Goal: Information Seeking & Learning: Learn about a topic

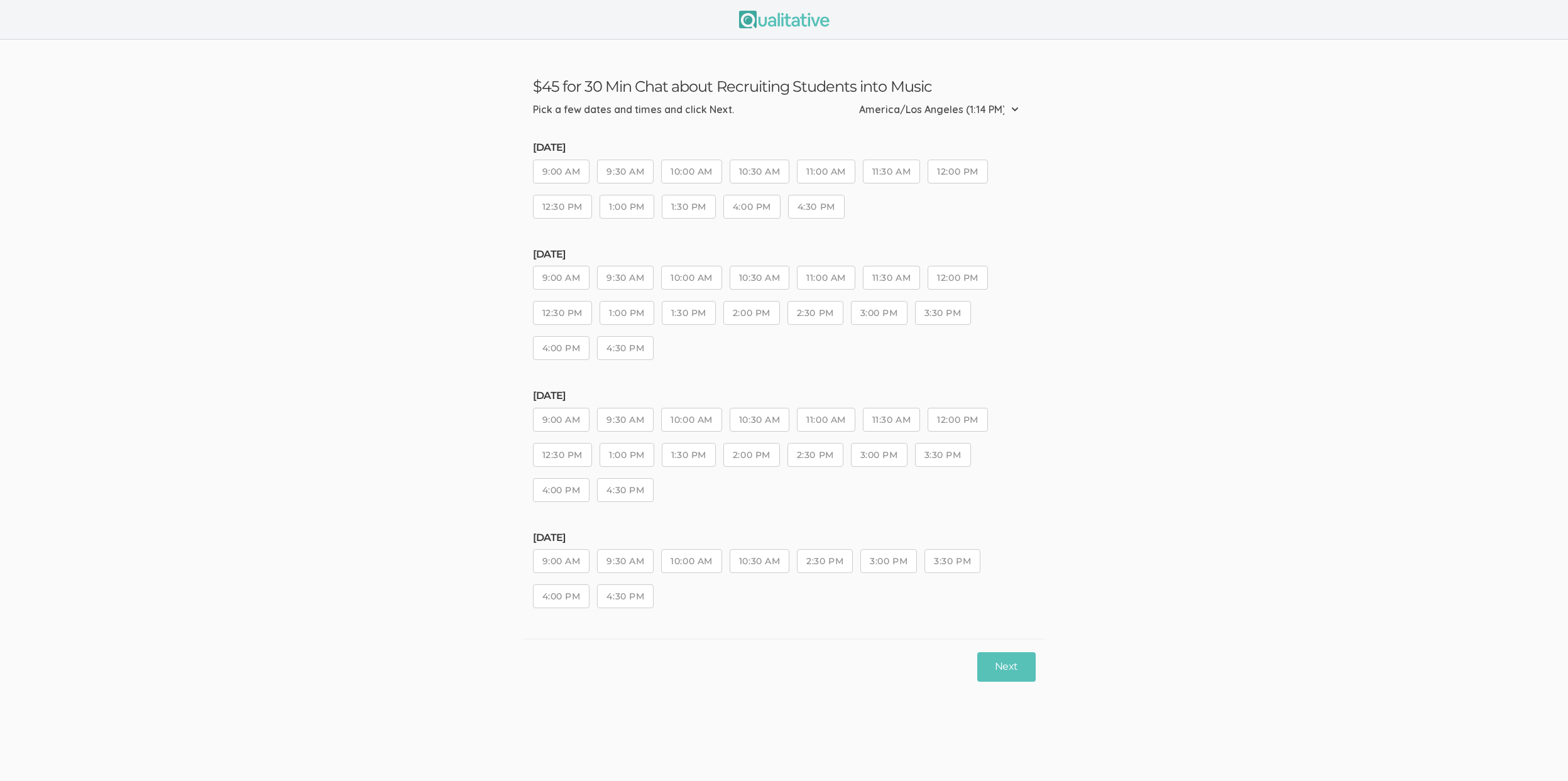
click at [649, 272] on button "9:30 AM" at bounding box center [625, 278] width 57 height 24
click at [832, 312] on button "2:30 PM" at bounding box center [815, 313] width 56 height 24
click at [982, 663] on button "Next" at bounding box center [1006, 666] width 58 height 30
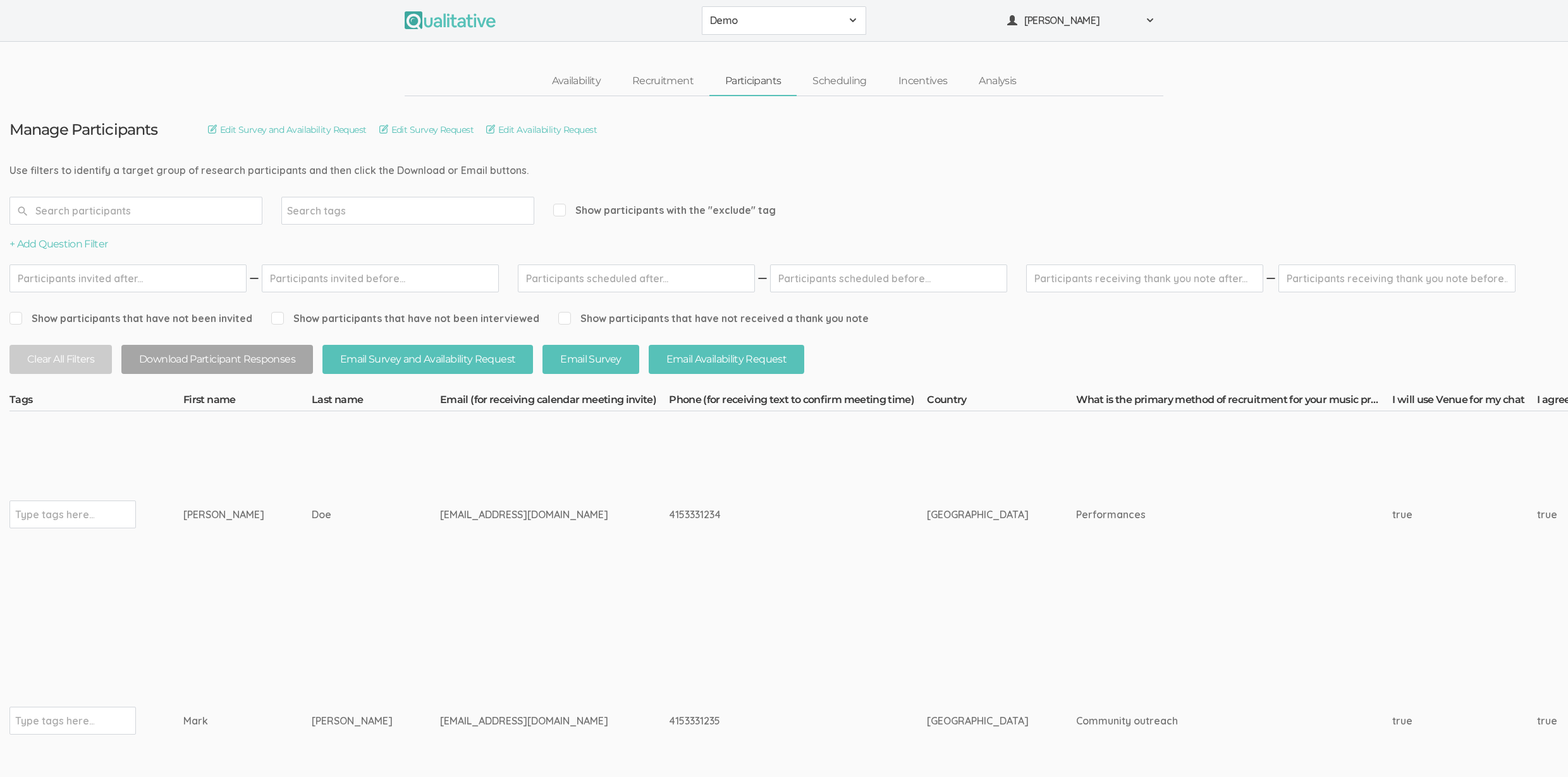
click at [511, 515] on div "[EMAIL_ADDRESS][DOMAIN_NAME]" at bounding box center [531, 515] width 181 height 15
click at [822, 66] on ui-view "Availability Recruitment Participants Scheduling Incentives Analysis" at bounding box center [784, 69] width 1568 height 55
click at [827, 77] on link "Scheduling" at bounding box center [840, 81] width 86 height 27
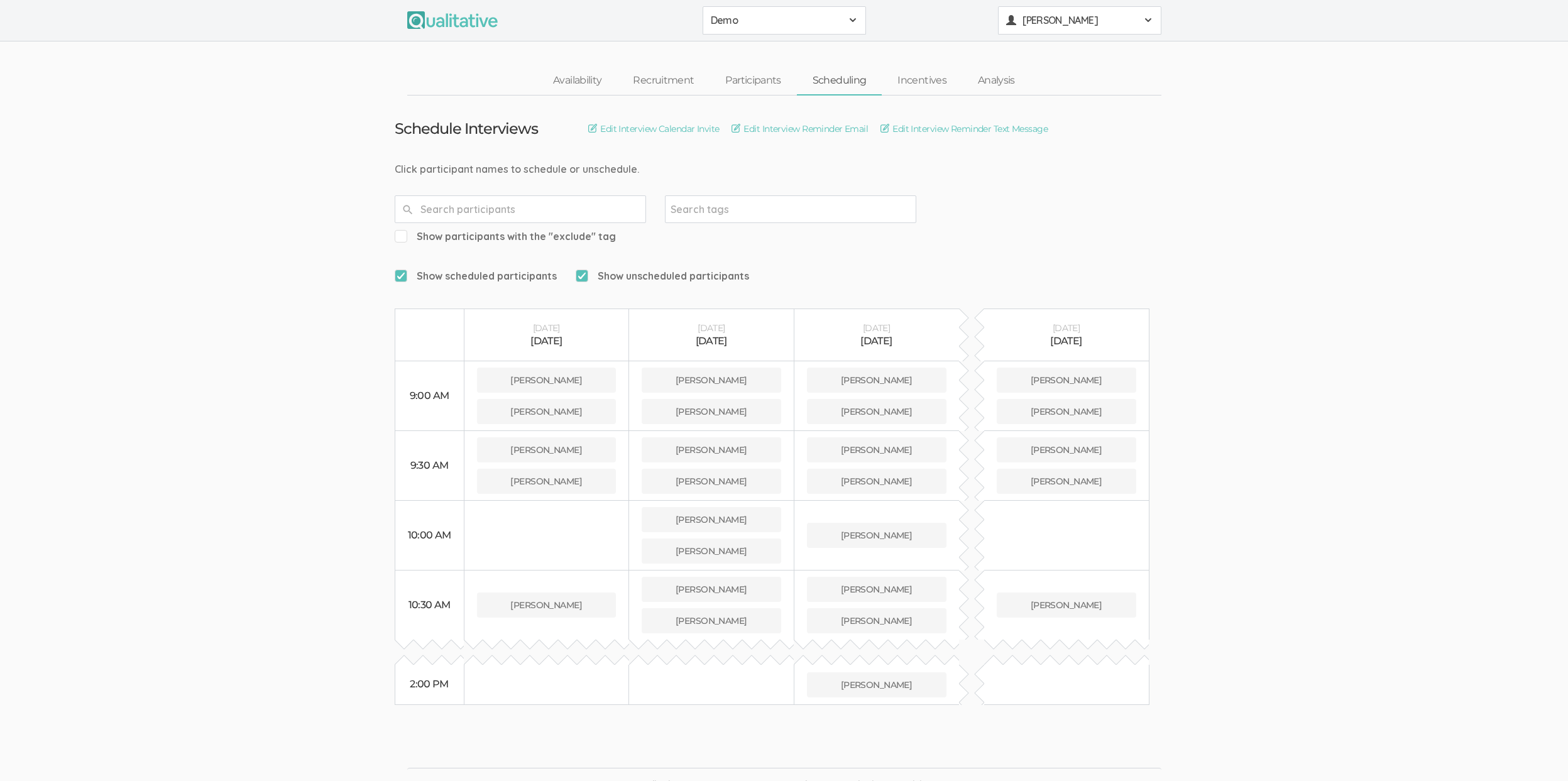
click at [1092, 15] on span "[PERSON_NAME]" at bounding box center [1079, 20] width 113 height 14
click at [1224, 240] on ui-view "Schedule Interviews Edit Interview Calendar Invite Edit Interview Reminder Emai…" at bounding box center [784, 400] width 1568 height 610
click at [569, 76] on link "Availability" at bounding box center [577, 81] width 80 height 27
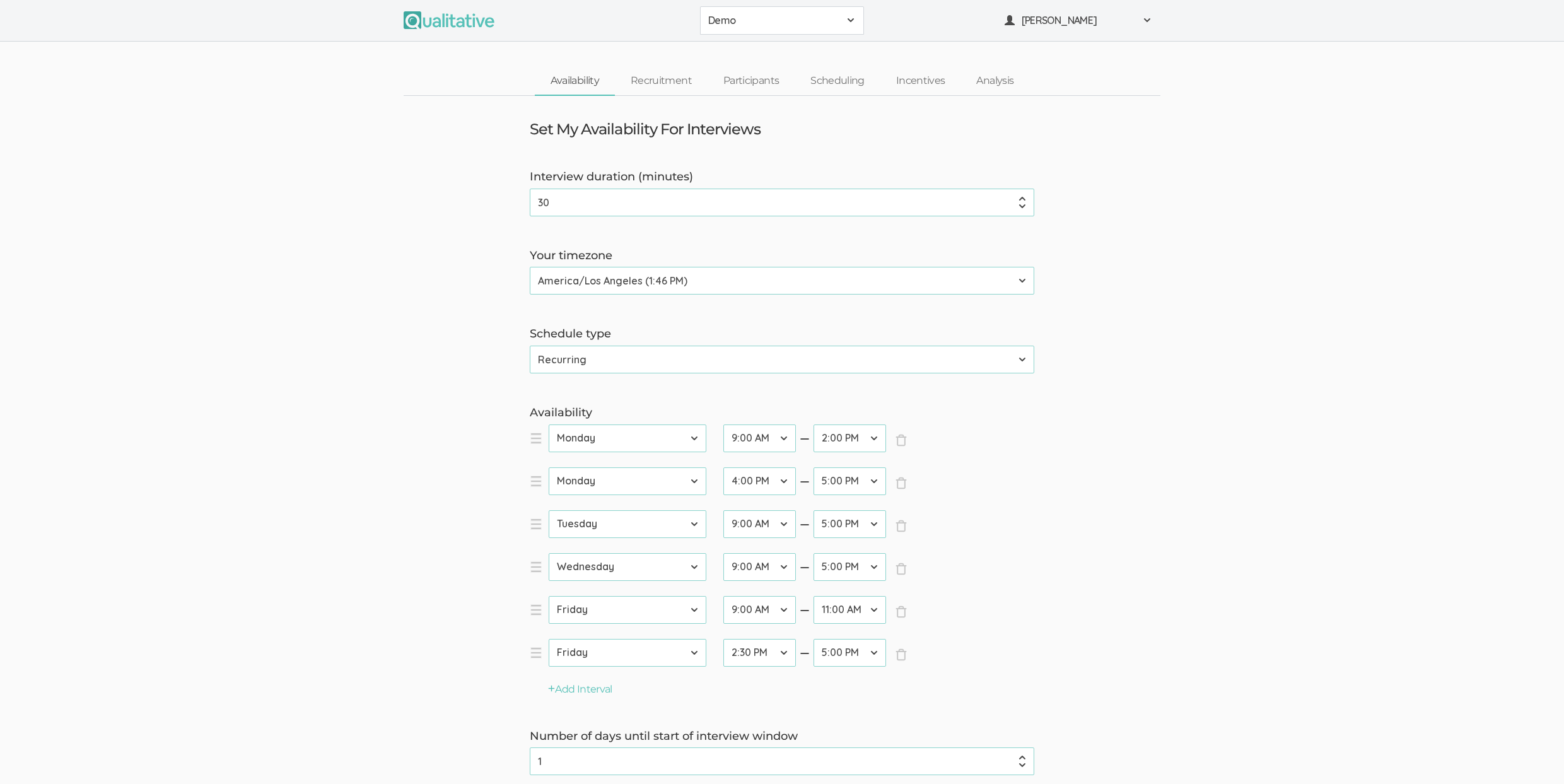
click at [995, 692] on div "Availability × Close day [DATE] [DATE] [DATE] [DATE] [DATE] [DATE] [DATE] start…" at bounding box center [782, 551] width 523 height 292
click at [666, 77] on link "Recruitment" at bounding box center [661, 81] width 93 height 27
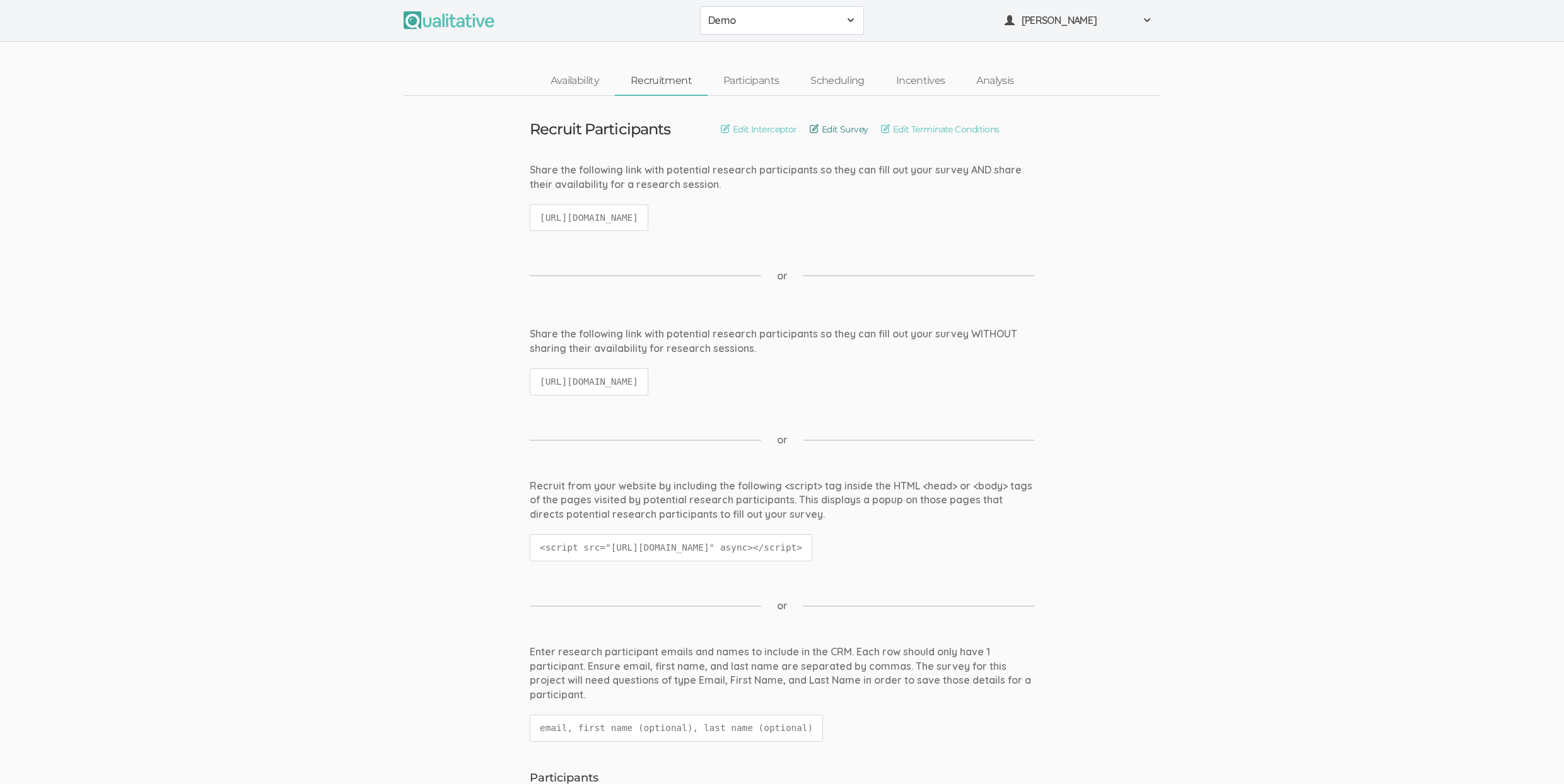
click at [821, 126] on link "Edit Survey" at bounding box center [839, 130] width 59 height 14
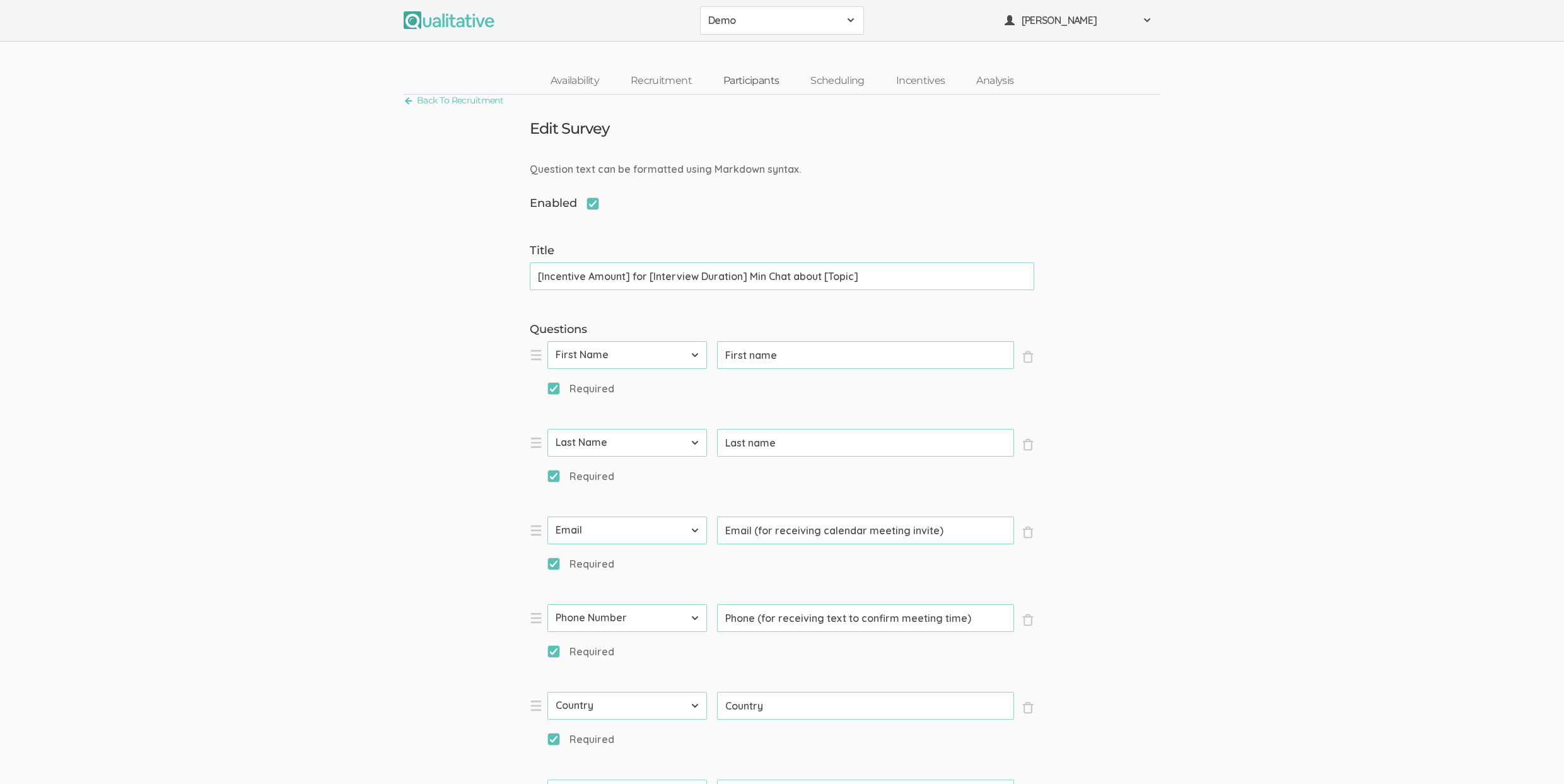
click at [755, 82] on link "Participants" at bounding box center [751, 81] width 87 height 27
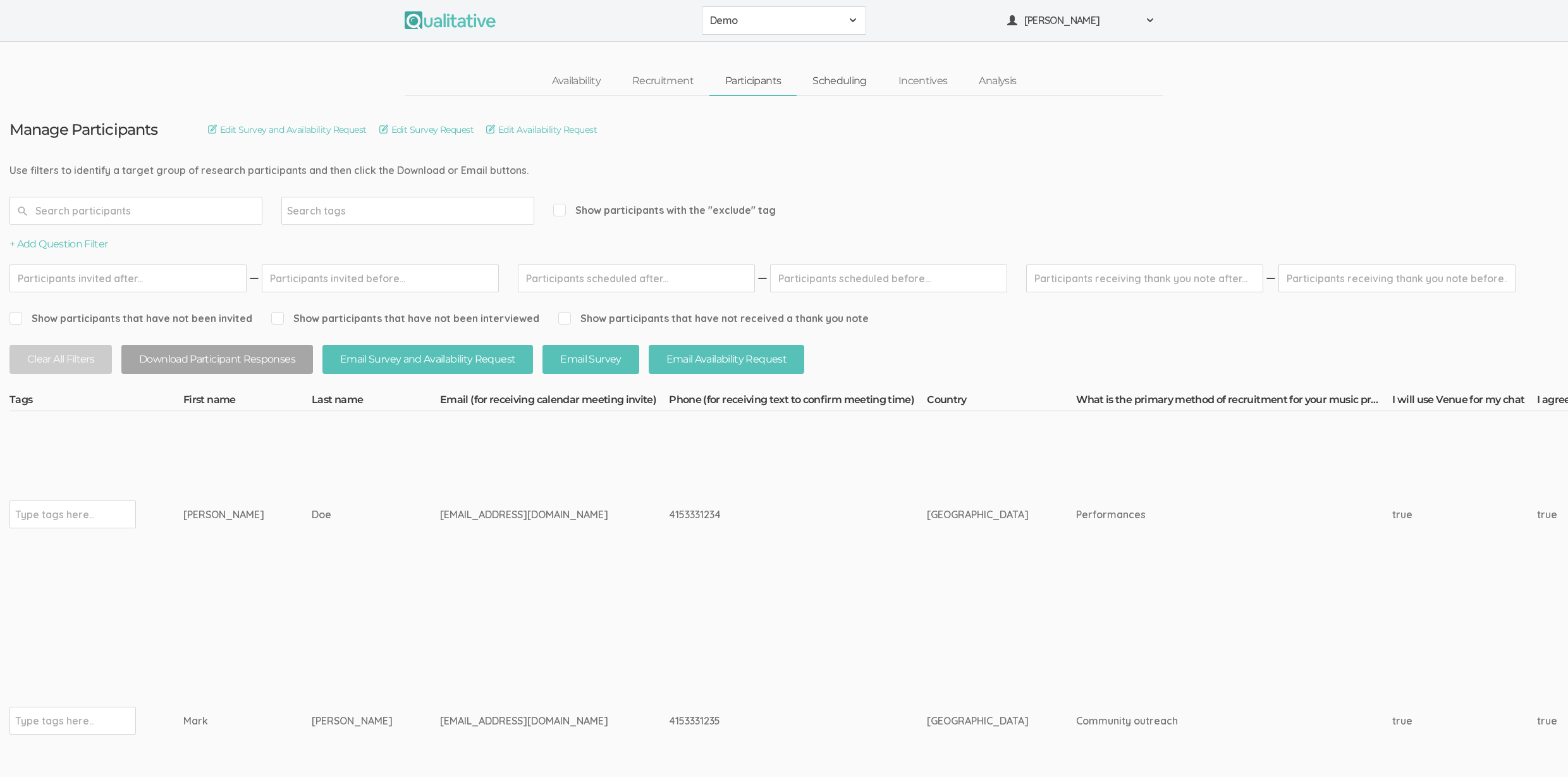
click at [851, 80] on link "Scheduling" at bounding box center [840, 81] width 86 height 27
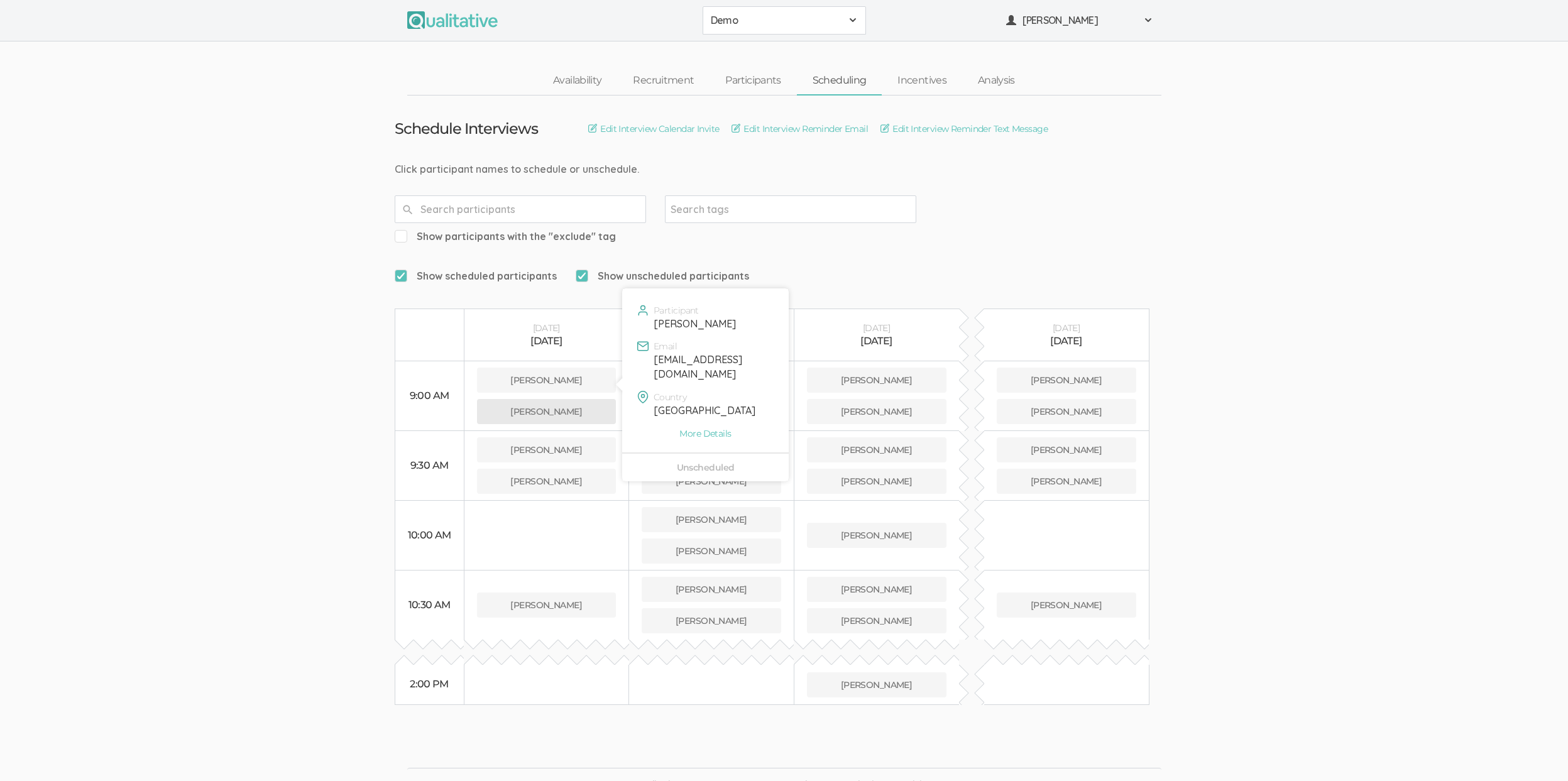
click at [582, 399] on button "[PERSON_NAME]" at bounding box center [547, 412] width 140 height 25
click at [590, 399] on button "[PERSON_NAME]" at bounding box center [547, 412] width 140 height 25
click at [929, 78] on link "Incentives" at bounding box center [922, 81] width 81 height 27
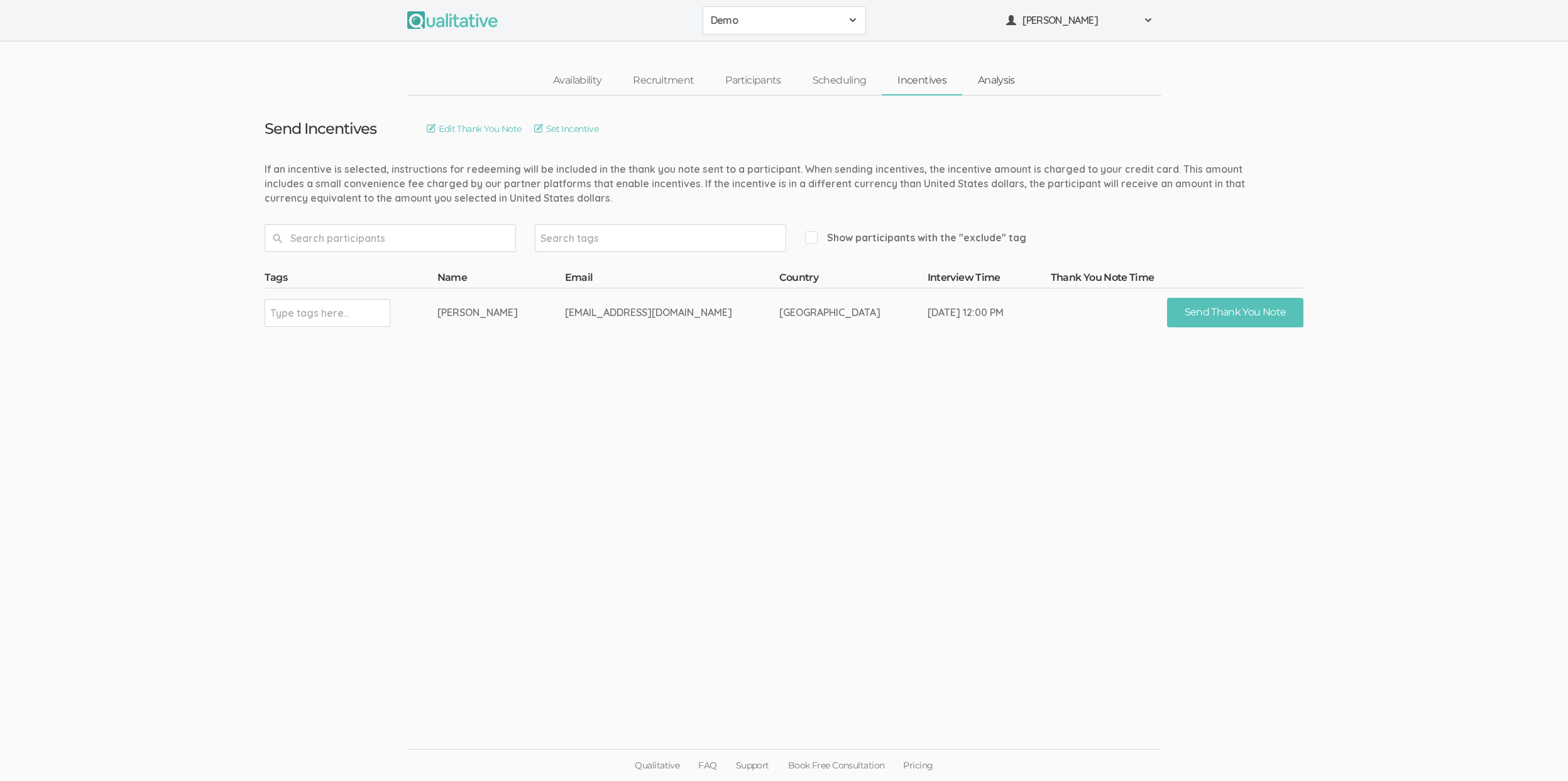
click at [992, 81] on link "Analysis" at bounding box center [996, 81] width 69 height 27
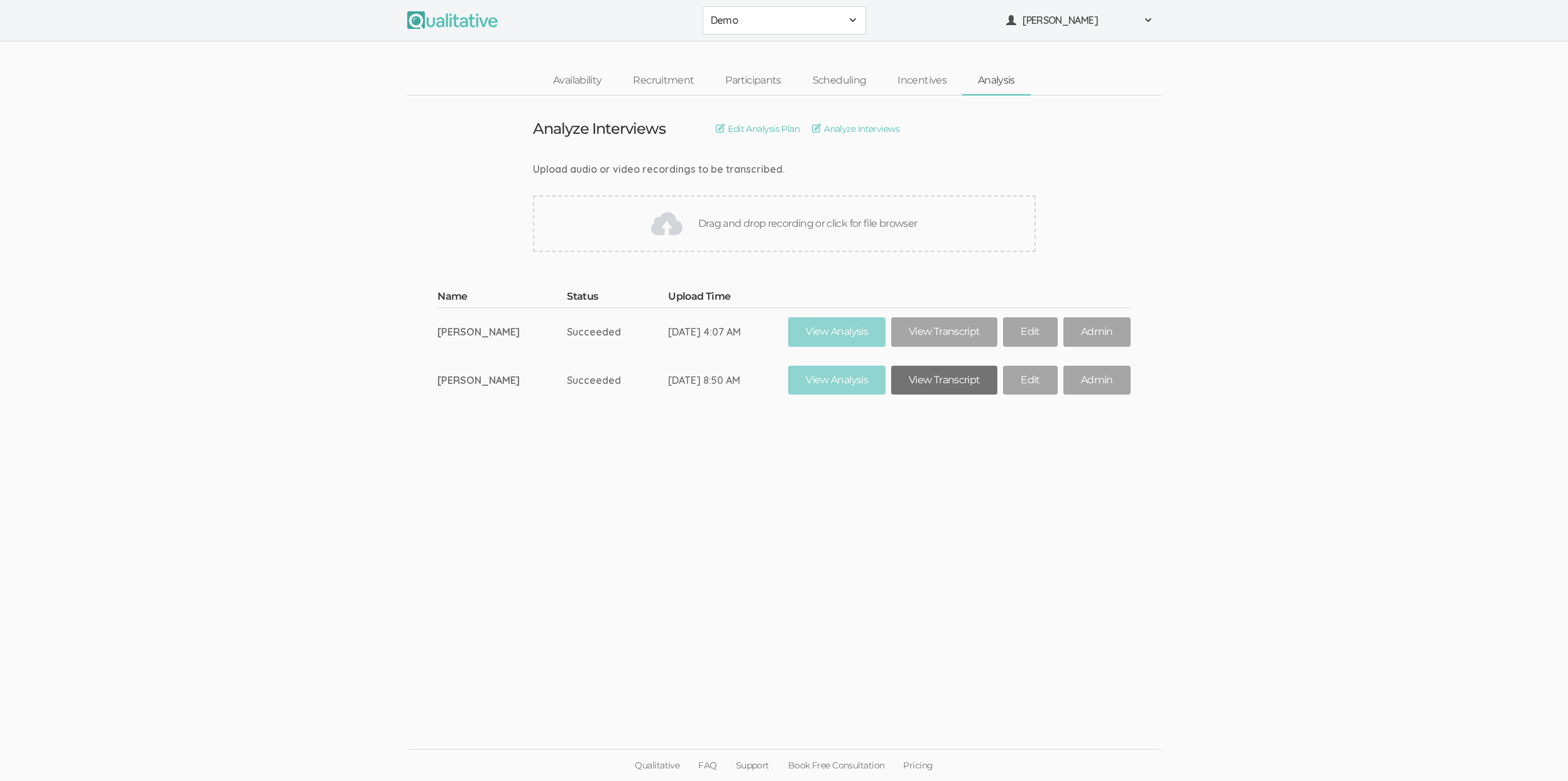
click at [948, 376] on link "View Transcript" at bounding box center [944, 380] width 106 height 30
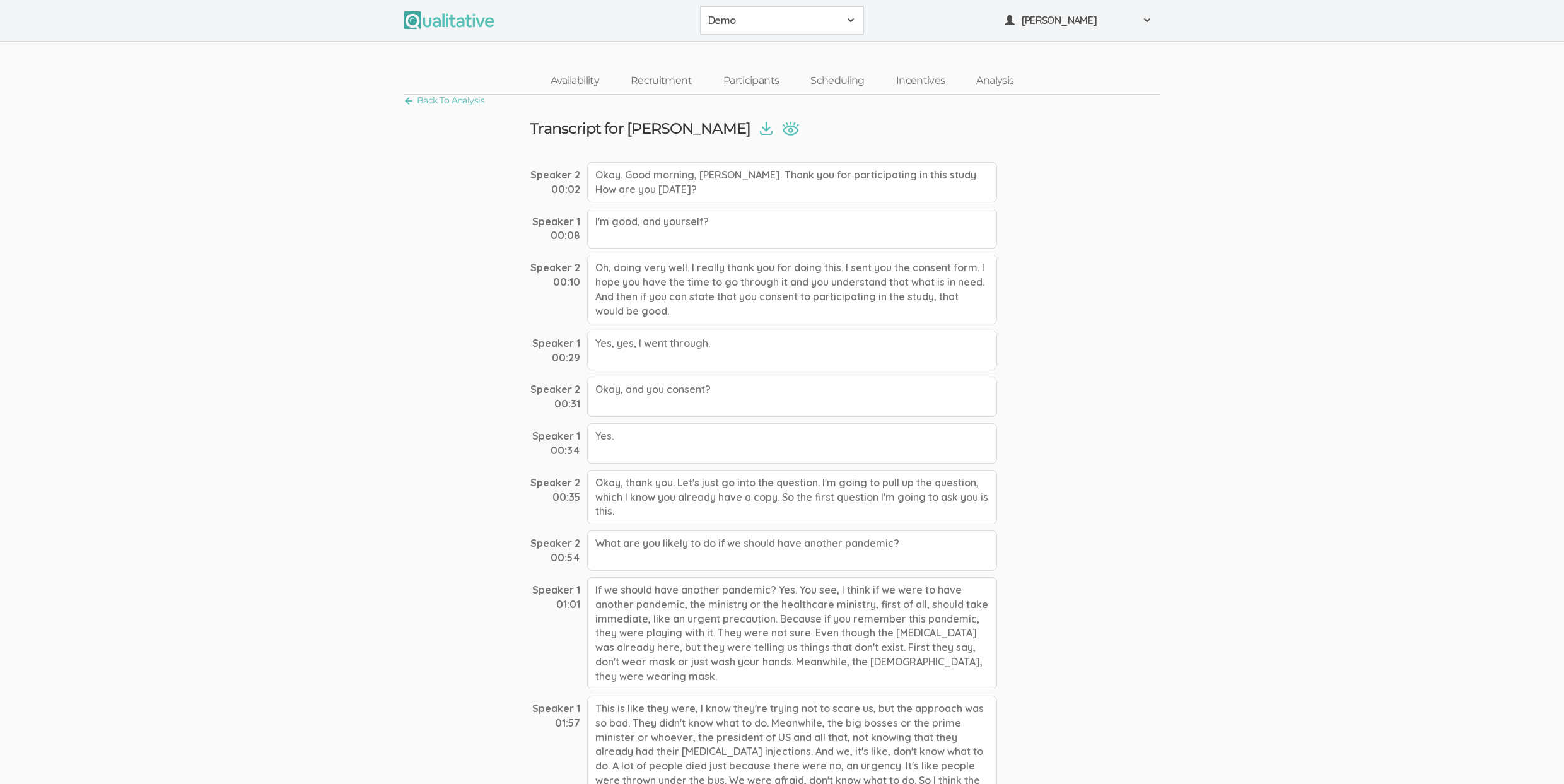
click at [763, 263] on div "Oh, doing very well. I really thank you for doing this. I sent you the consent …" at bounding box center [792, 289] width 410 height 69
click at [997, 83] on link "Analysis" at bounding box center [995, 81] width 69 height 27
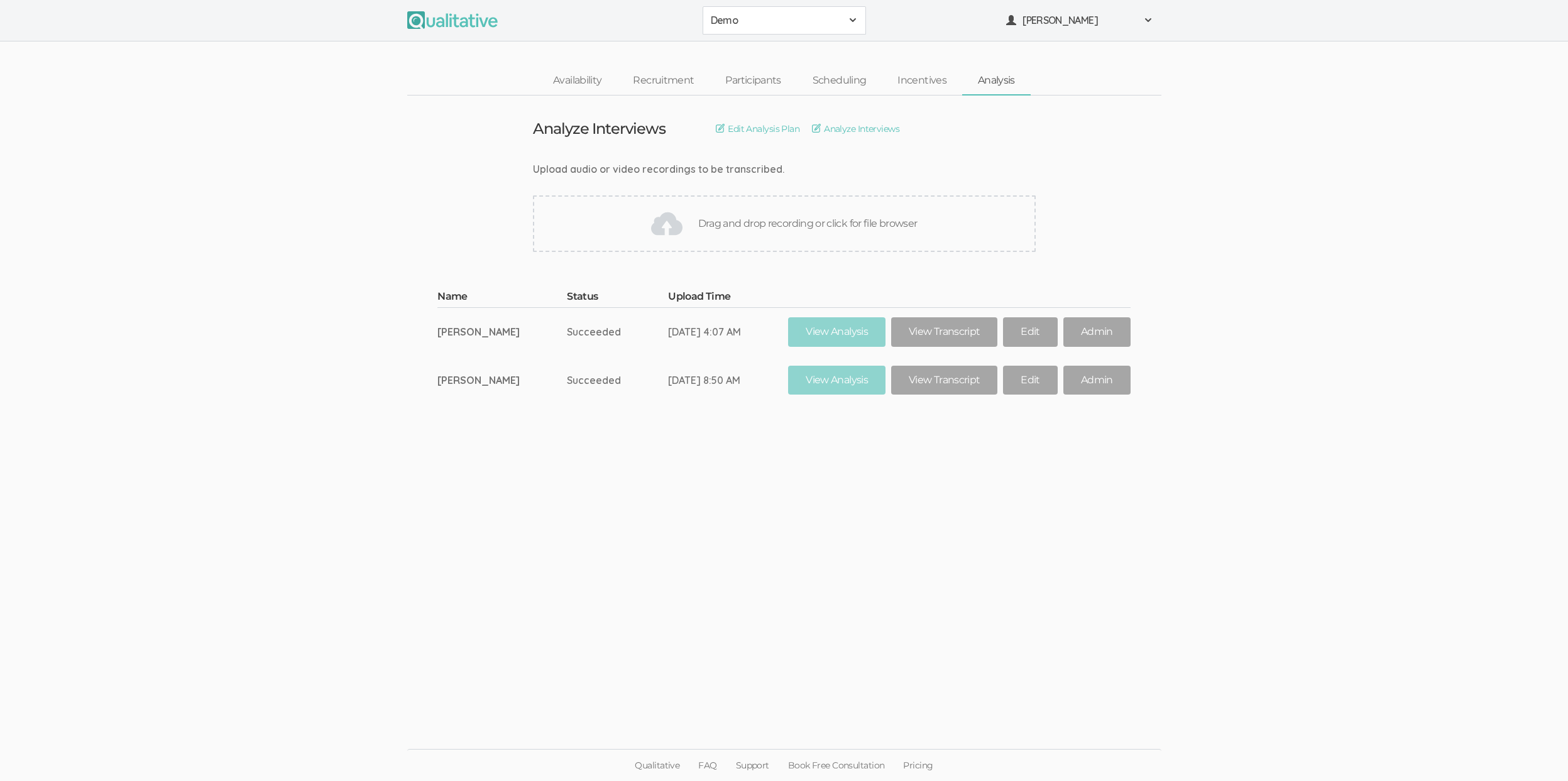
click at [781, 26] on span "Demo" at bounding box center [776, 20] width 131 height 14
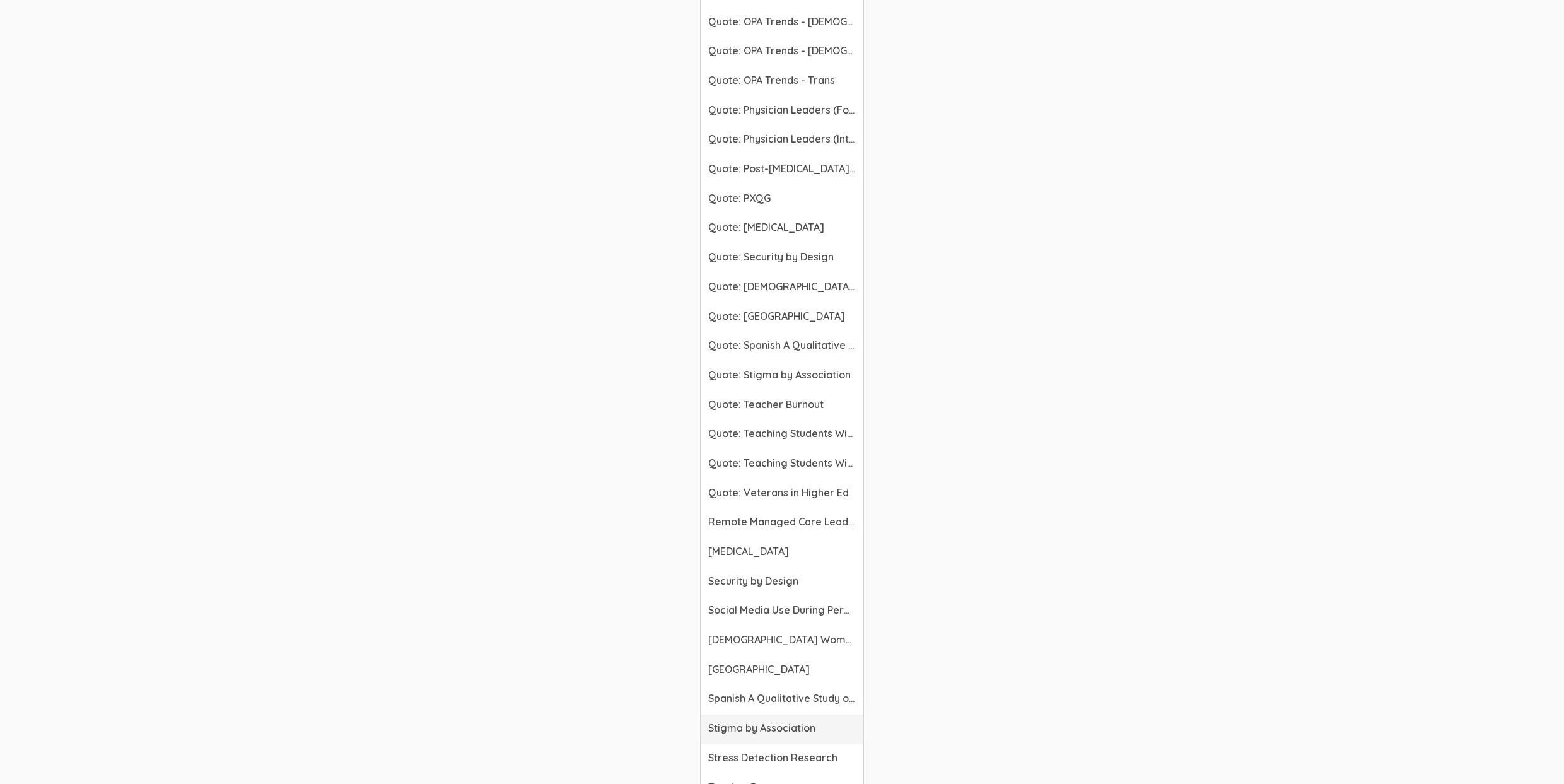
scroll to position [3968, 0]
click at [794, 576] on link "[MEDICAL_DATA]" at bounding box center [782, 585] width 163 height 30
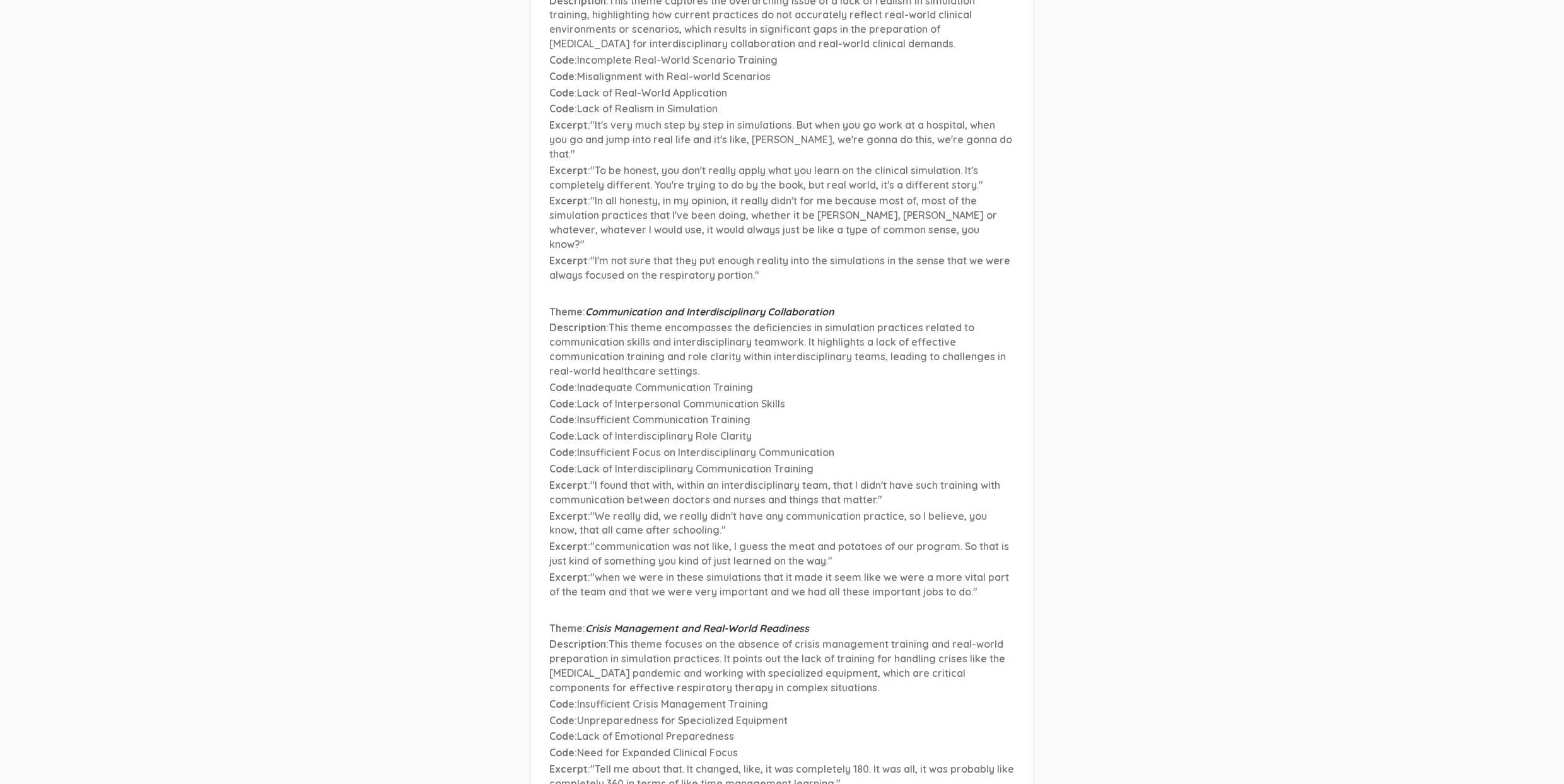
scroll to position [17359, 0]
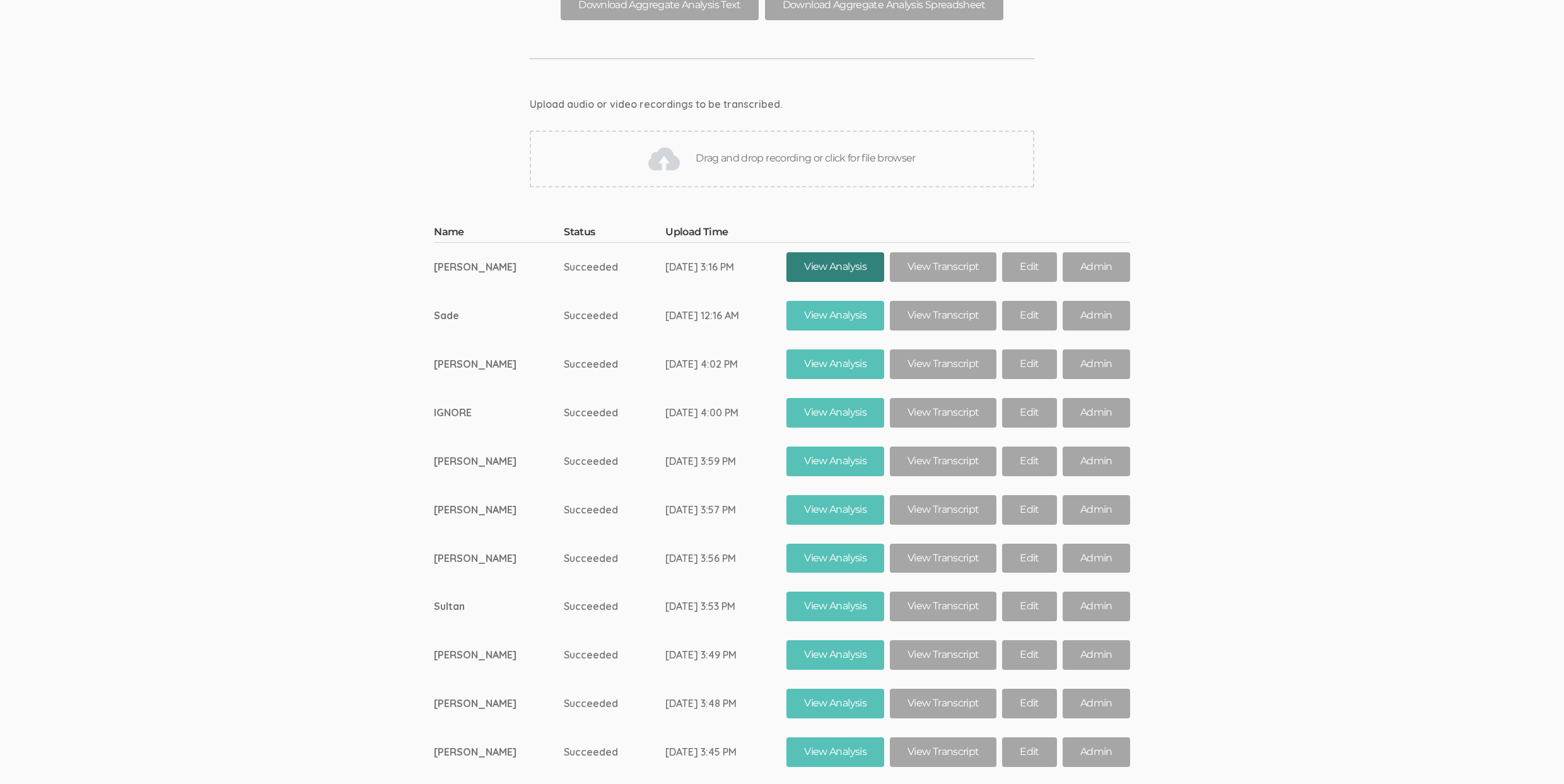
click at [837, 252] on link "View Analysis" at bounding box center [835, 267] width 98 height 30
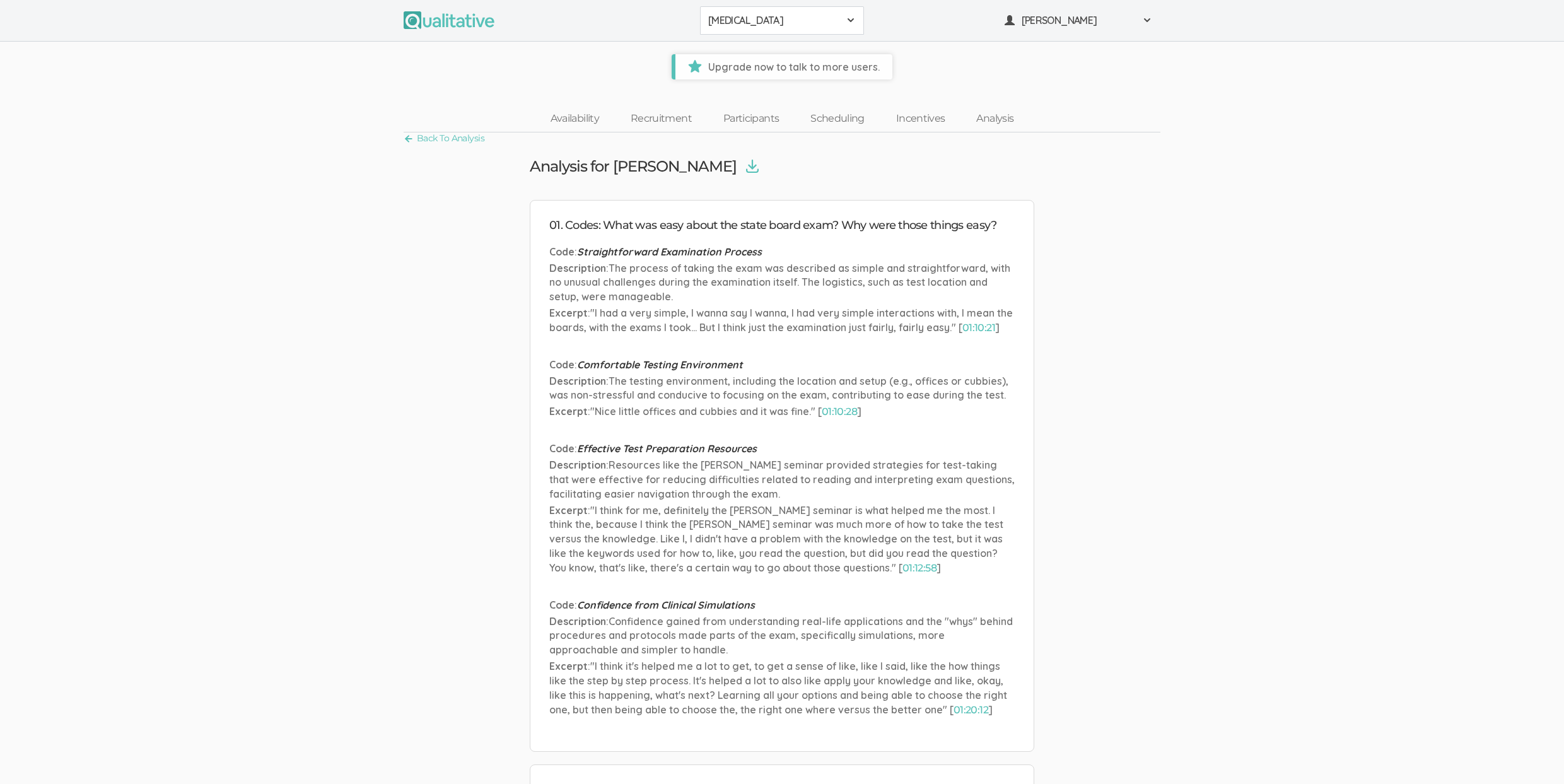
click at [583, 298] on span "The process of taking the exam was described as simple and straightforward, wit…" at bounding box center [780, 282] width 461 height 42
drag, startPoint x: 565, startPoint y: 253, endPoint x: 686, endPoint y: 248, distance: 121.1
click at [686, 248] on p "Code : Straightforward Examination Process" at bounding box center [782, 251] width 466 height 15
click at [686, 248] on span "Straightforward Examination Process" at bounding box center [669, 251] width 185 height 13
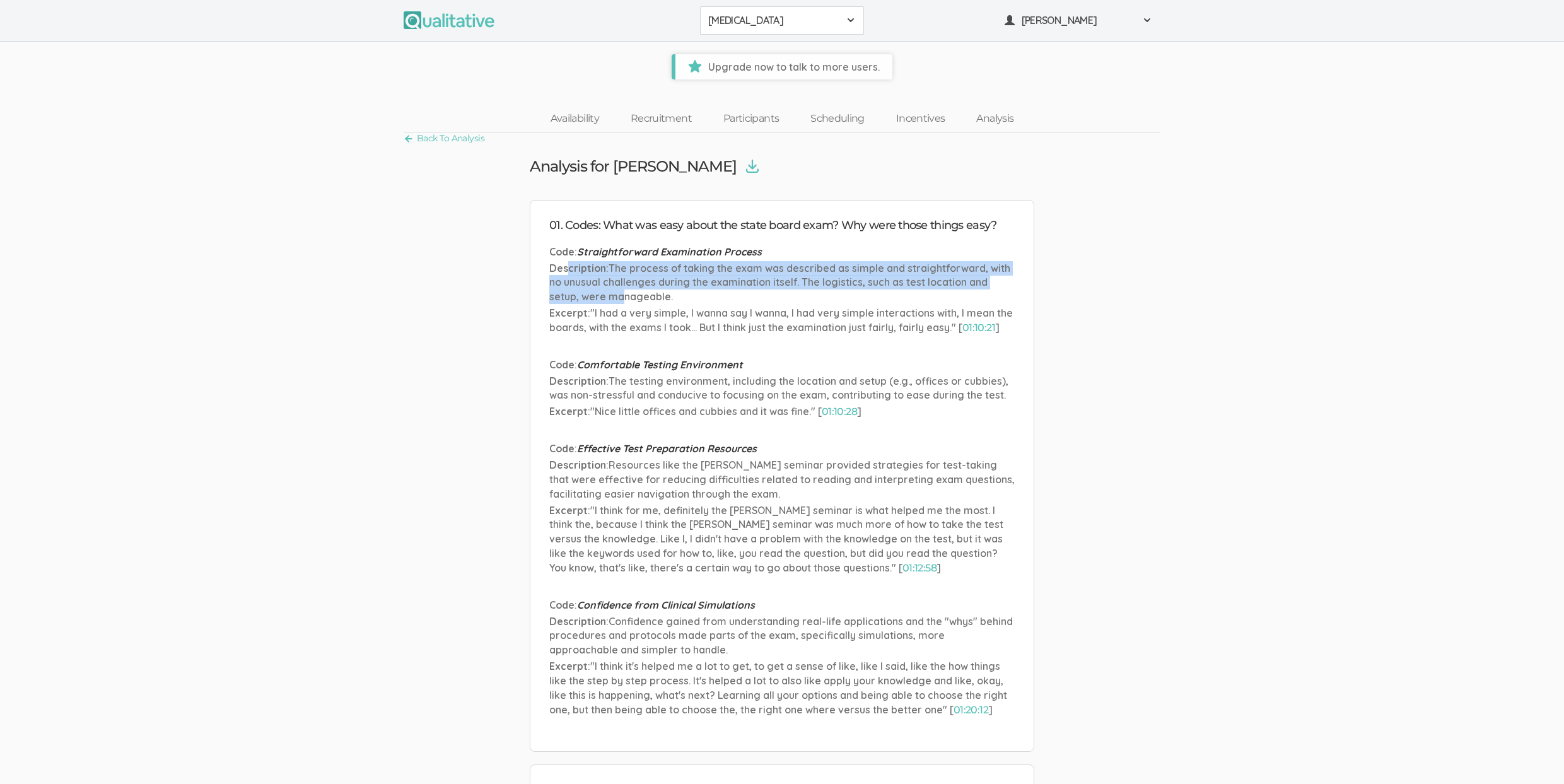
drag, startPoint x: 566, startPoint y: 267, endPoint x: 623, endPoint y: 301, distance: 66.4
click at [623, 301] on p "Description : The process of taking the exam was described as simple and straig…" at bounding box center [782, 282] width 466 height 44
click at [623, 301] on span "The process of taking the exam was described as simple and straightforward, wit…" at bounding box center [780, 282] width 461 height 42
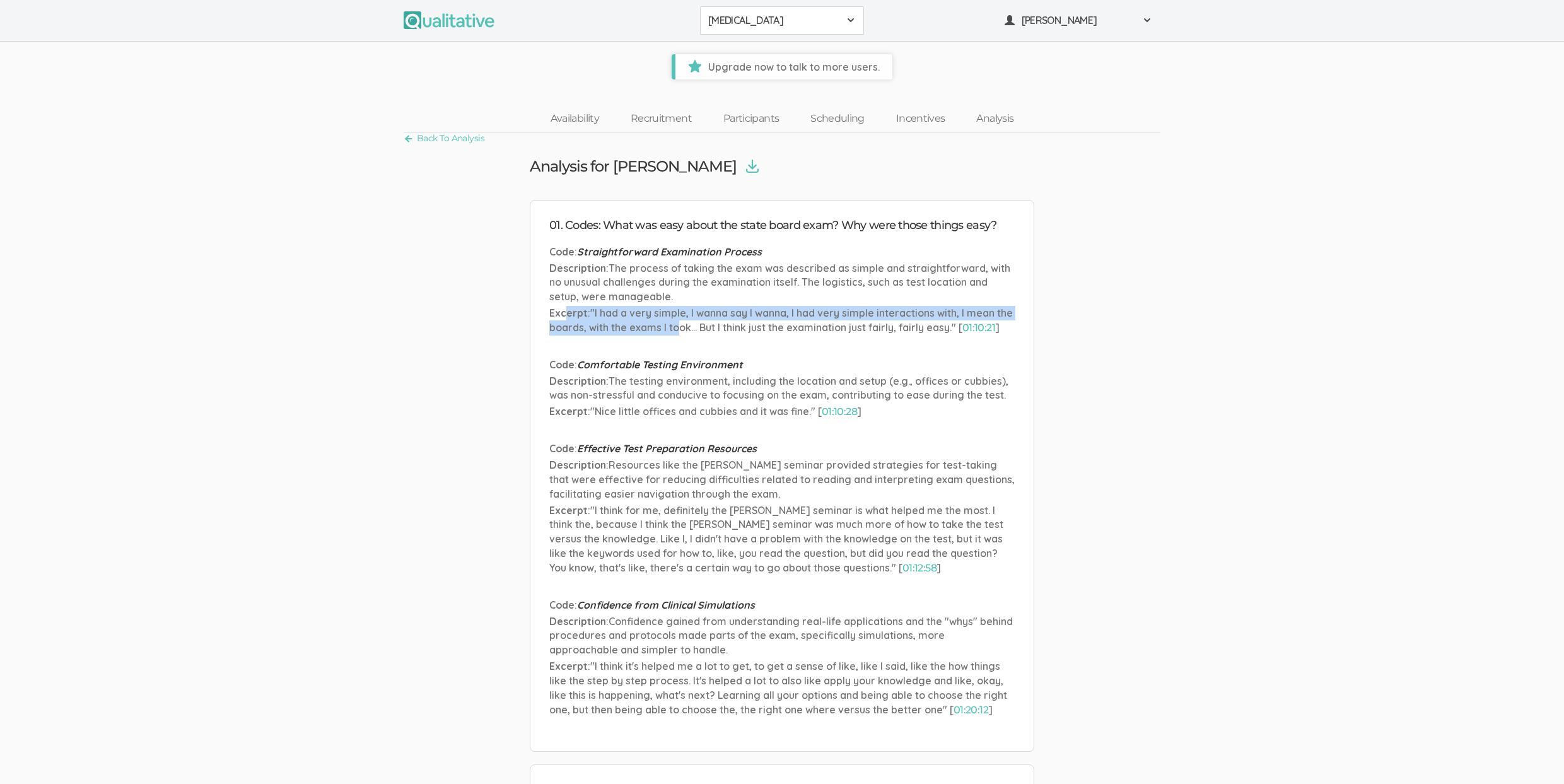
drag, startPoint x: 564, startPoint y: 312, endPoint x: 676, endPoint y: 328, distance: 113.1
click at [676, 327] on p "Excerpt : "I had a very simple, I wanna say I wanna, I had very simple interact…" at bounding box center [782, 320] width 466 height 30
click at [676, 328] on span ""I had a very simple, I wanna say I wanna, I had very simple interactions with,…" at bounding box center [781, 320] width 464 height 27
click at [989, 327] on link "01:10:21" at bounding box center [979, 327] width 33 height 12
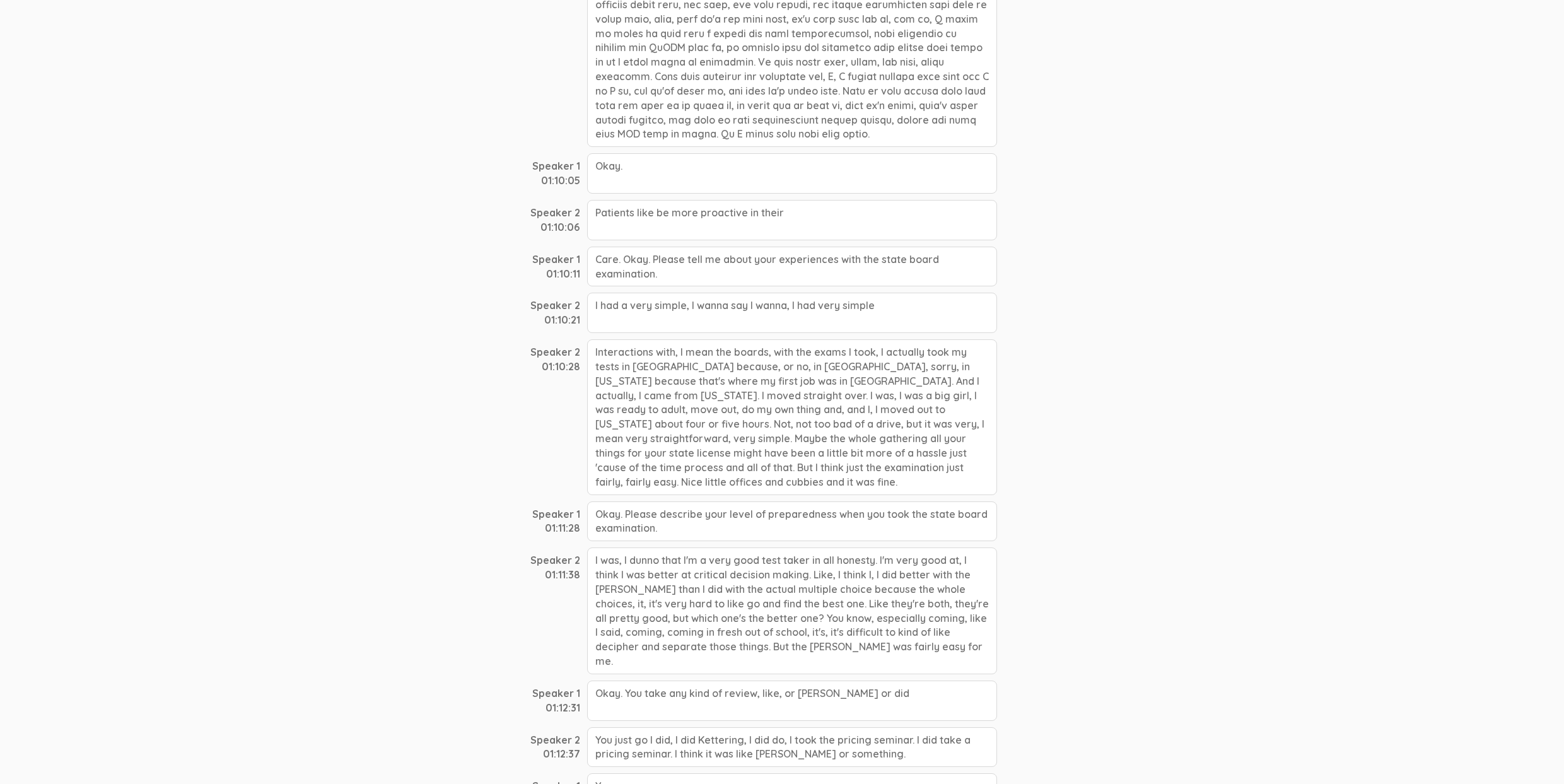
scroll to position [13593, 0]
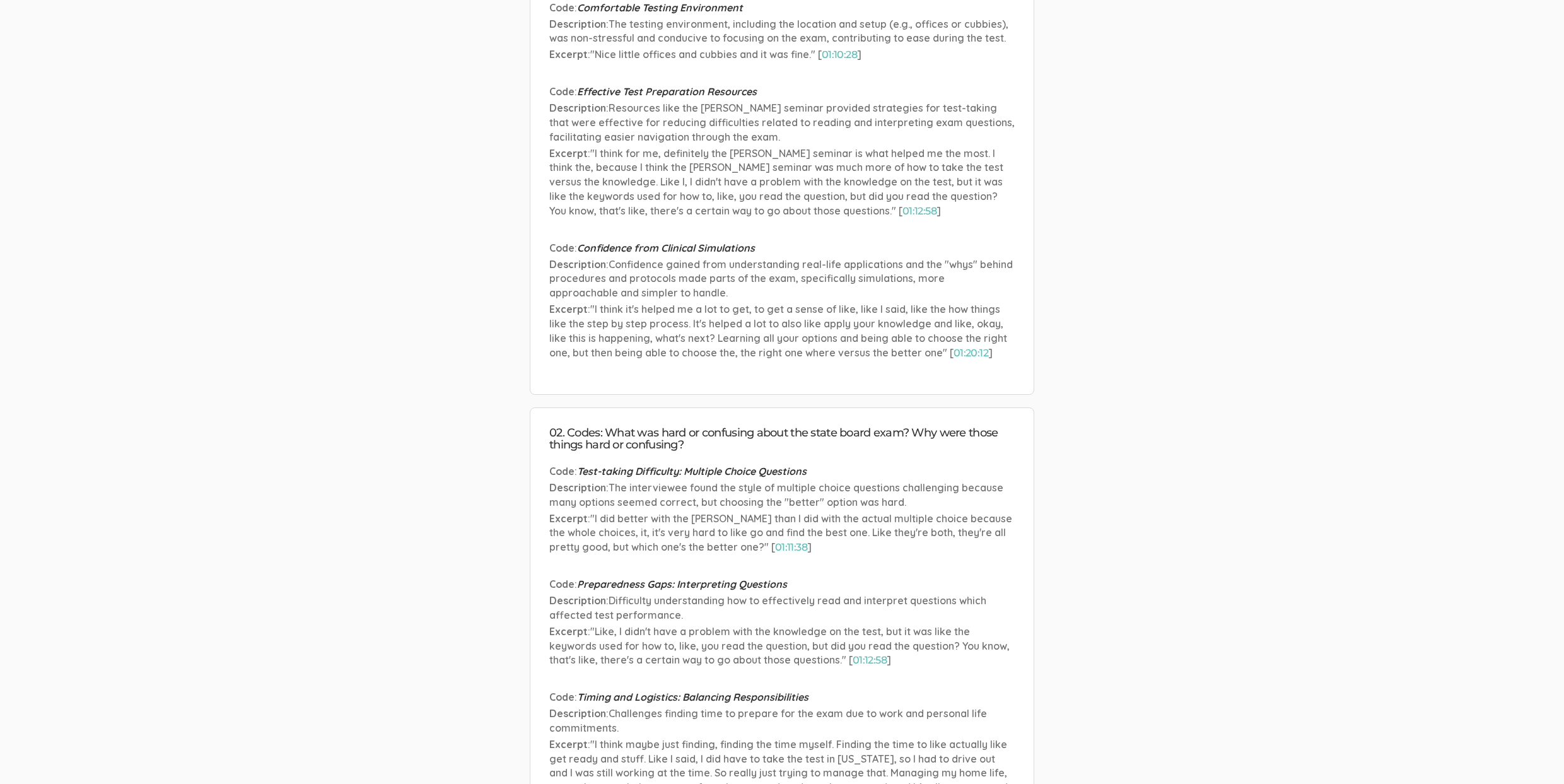
scroll to position [373, 0]
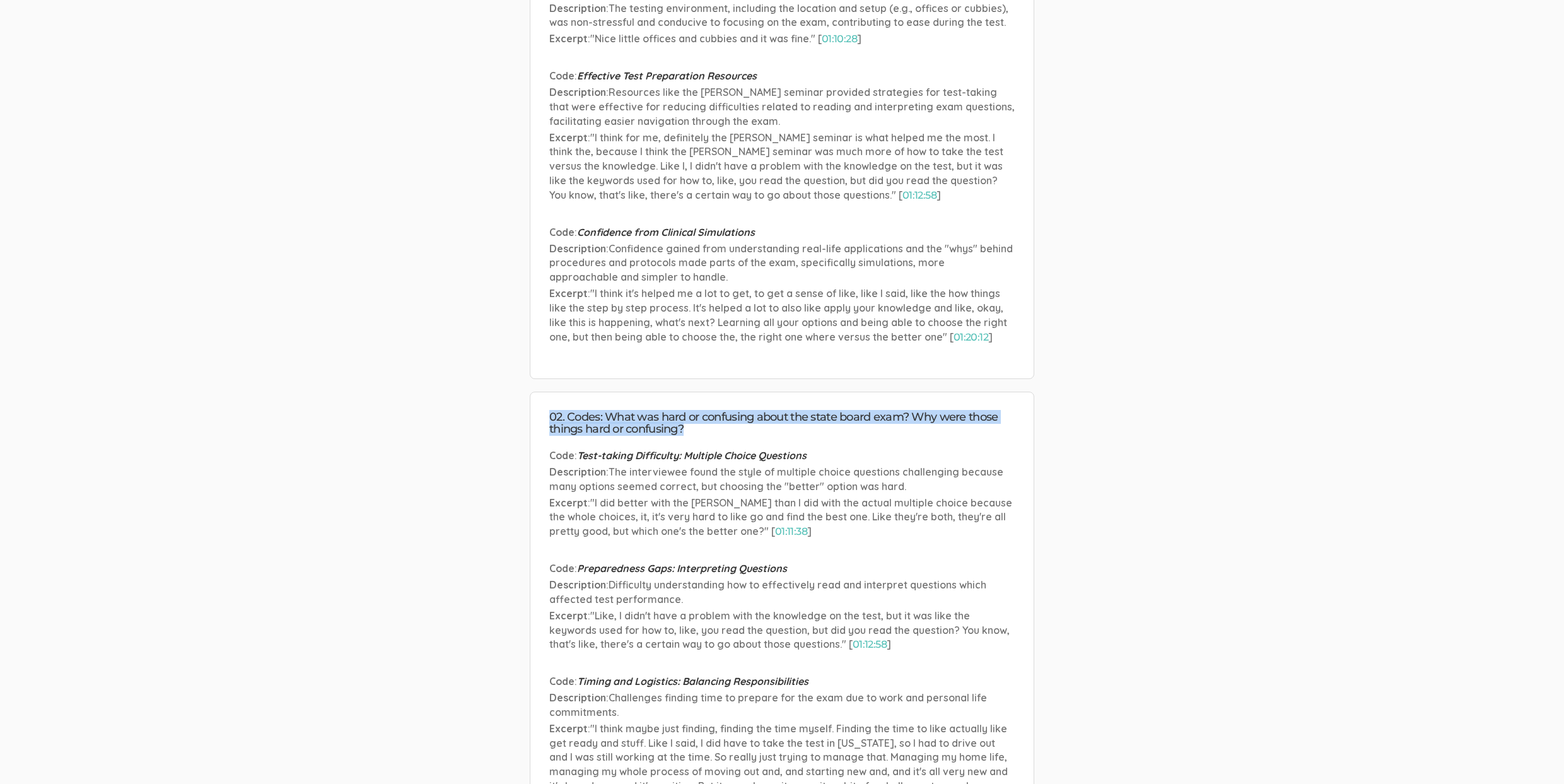
drag, startPoint x: 679, startPoint y: 438, endPoint x: 710, endPoint y: 433, distance: 31.4
click at [710, 433] on li "02. Codes: What was hard or confusing about the state board exam? Why were thos…" at bounding box center [782, 765] width 505 height 747
click at [713, 439] on li "02. Codes: What was hard or confusing about the state board exam? Why were thos…" at bounding box center [782, 765] width 505 height 747
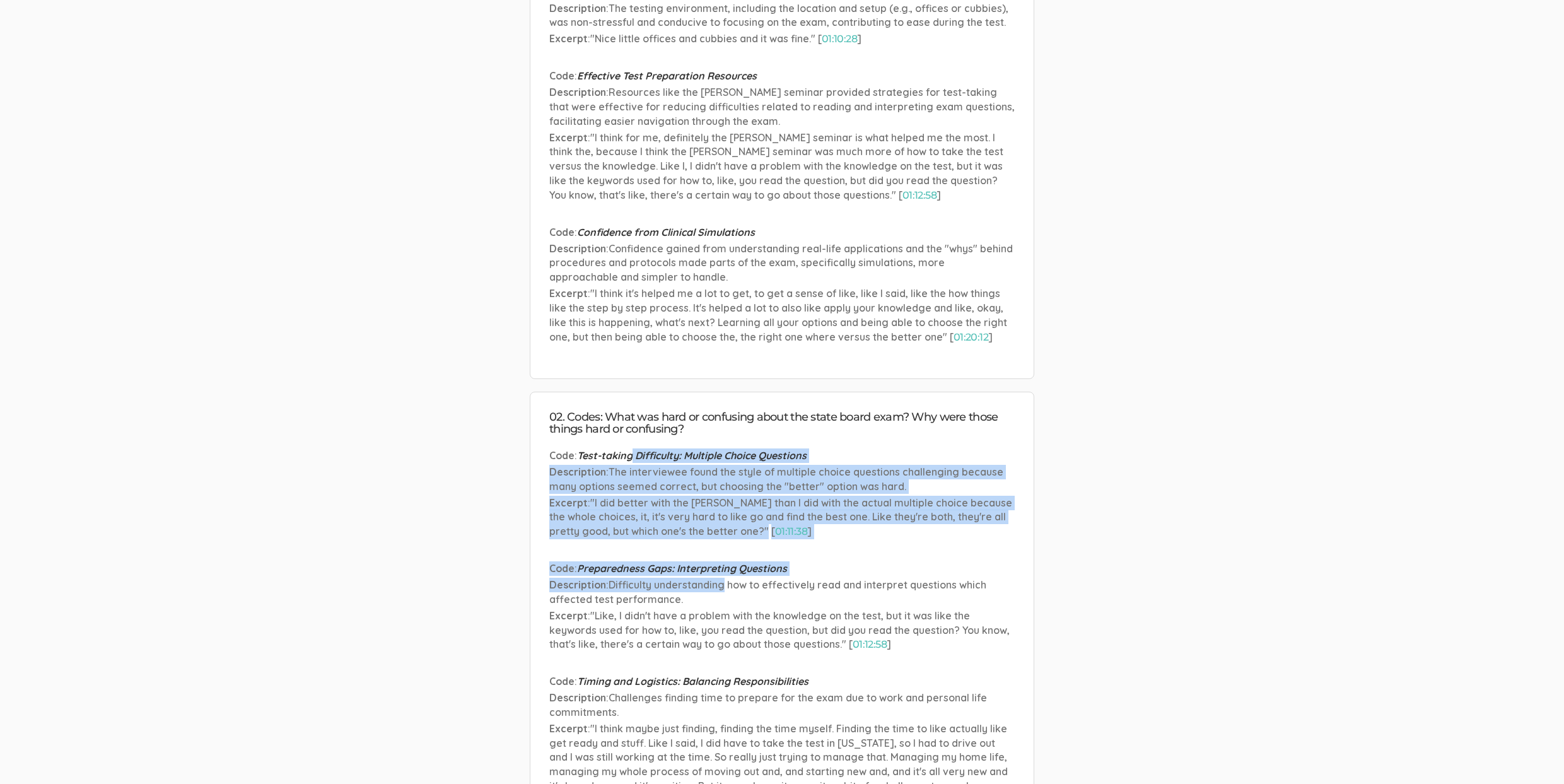
drag, startPoint x: 631, startPoint y: 449, endPoint x: 724, endPoint y: 586, distance: 165.6
click at [724, 586] on ul "Code : Test-taking Difficulty: Multiple Choice Questions Description : The inte…" at bounding box center [782, 783] width 466 height 670
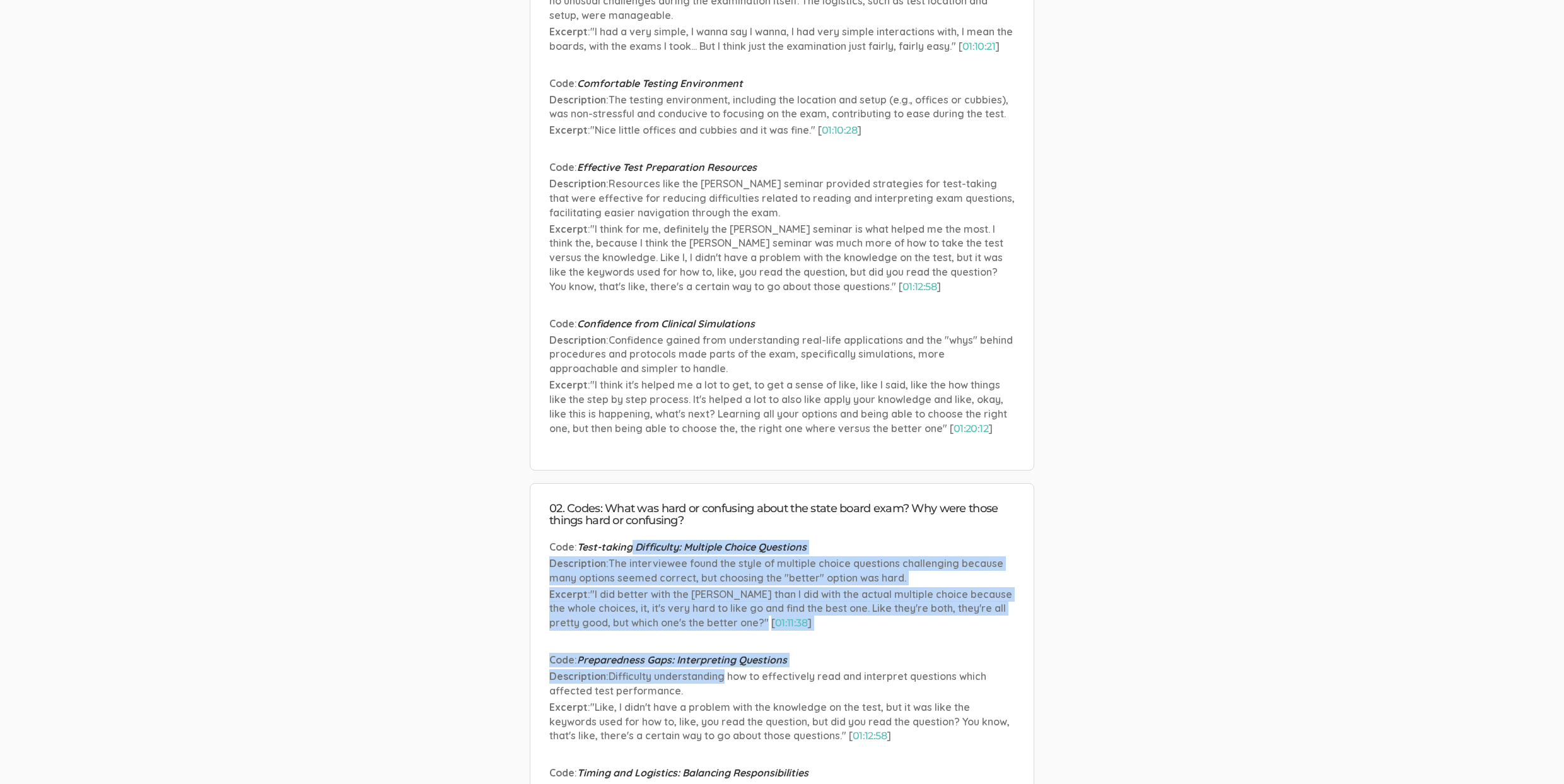
scroll to position [0, 0]
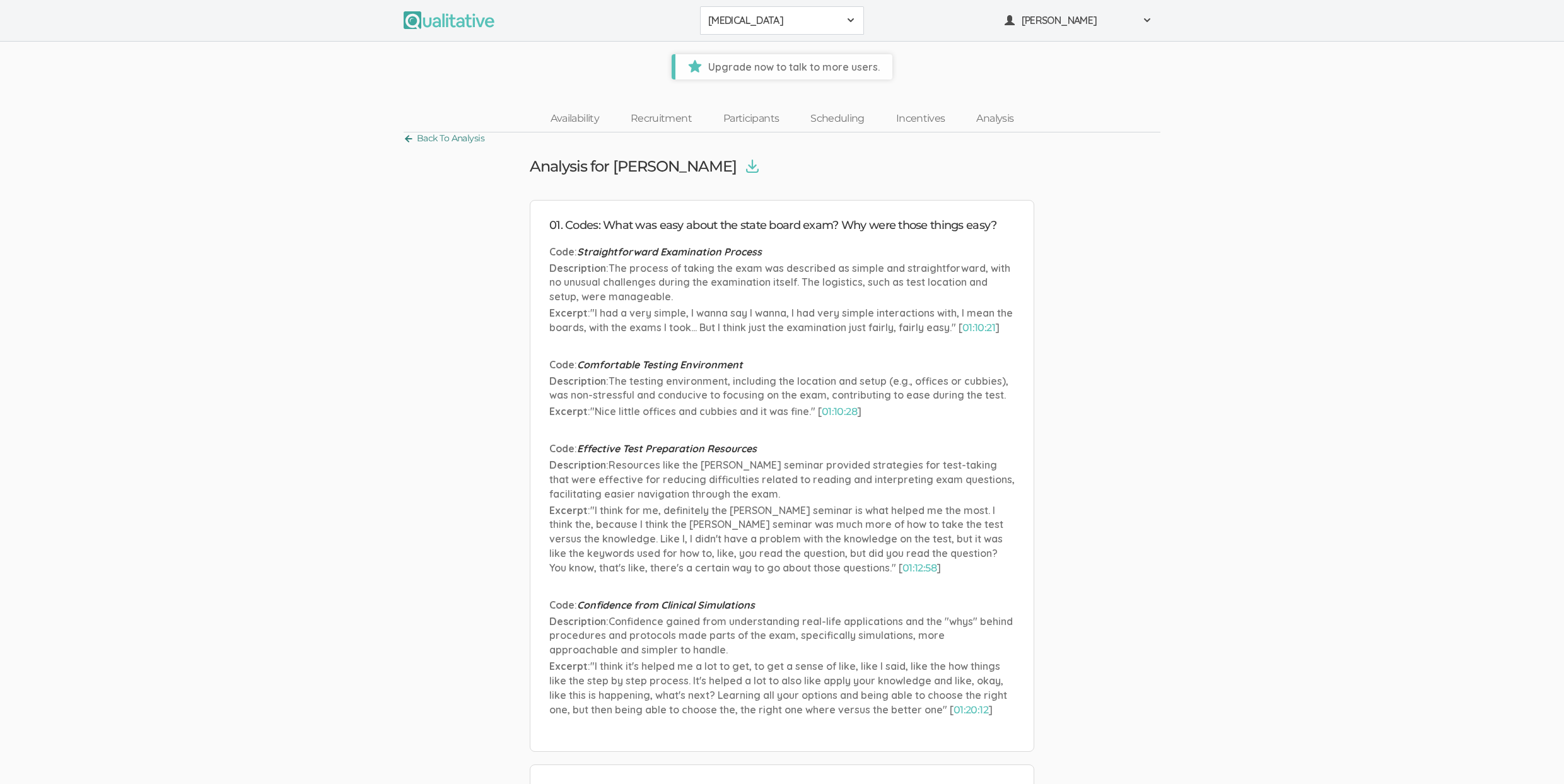
click at [428, 138] on link "Back To Analysis" at bounding box center [444, 138] width 81 height 17
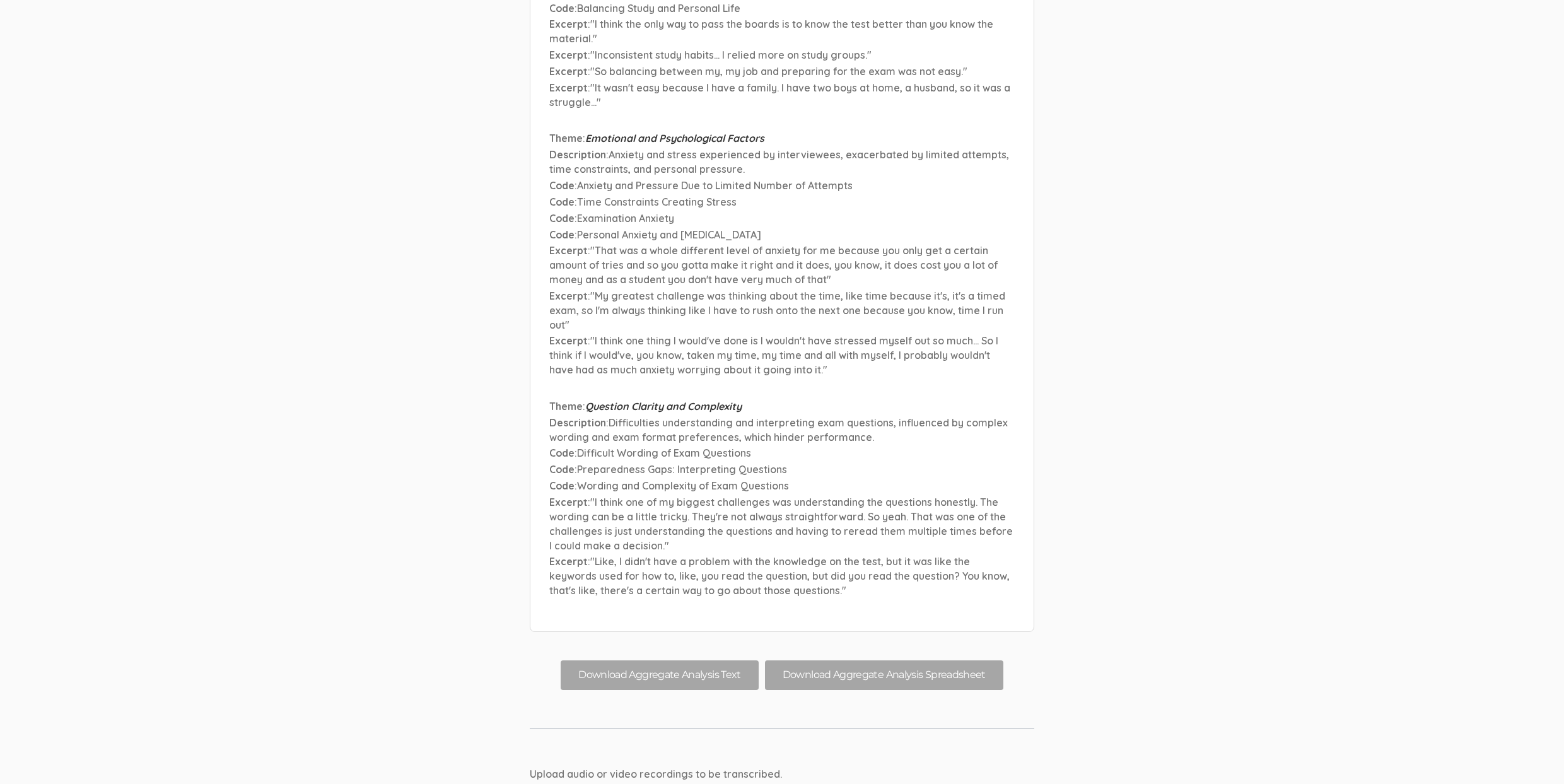
scroll to position [16690, 0]
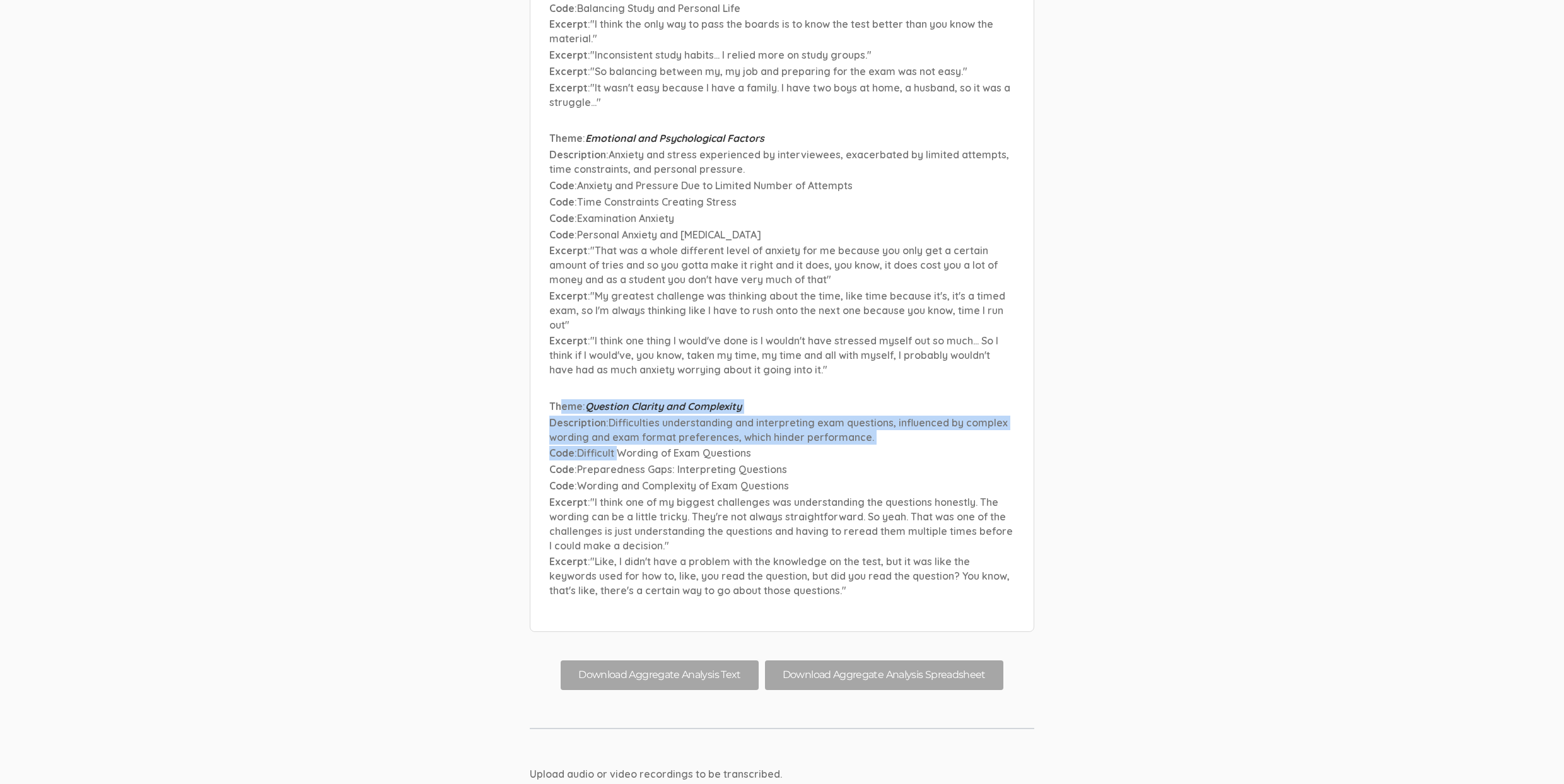
drag, startPoint x: 559, startPoint y: 272, endPoint x: 618, endPoint y: 314, distance: 72.4
click at [618, 399] on li "Theme : Question Clarity and Complexity Description : Difficulties understandin…" at bounding box center [782, 499] width 466 height 200
click at [618, 447] on span "Difficult Wording of Exam Questions" at bounding box center [664, 453] width 174 height 13
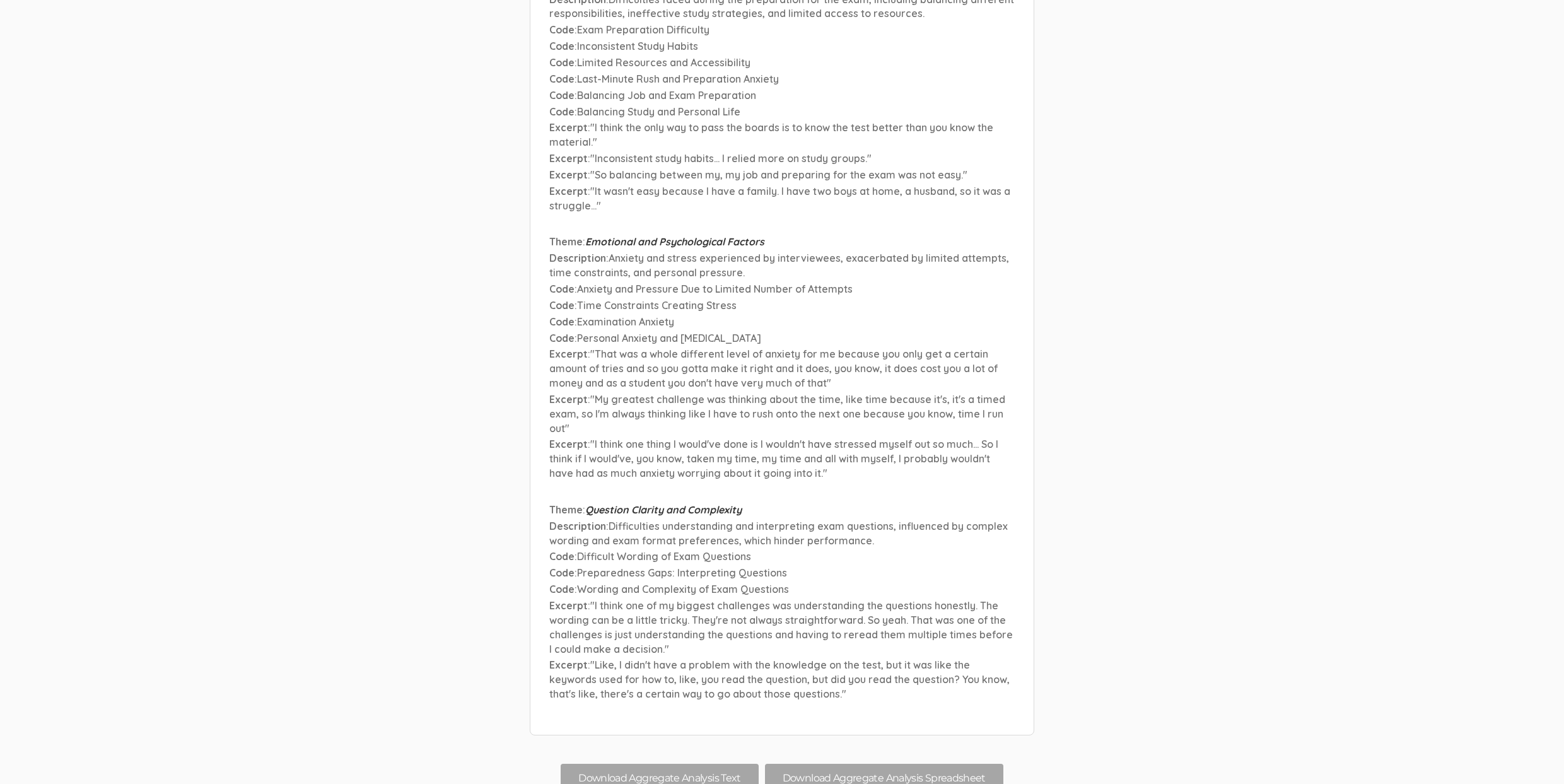
scroll to position [16585, 0]
click at [562, 505] on span "Theme" at bounding box center [566, 511] width 33 height 13
drag, startPoint x: 561, startPoint y: 376, endPoint x: 644, endPoint y: 378, distance: 83.0
click at [644, 504] on p "Theme : Question Clarity and Complexity" at bounding box center [782, 511] width 466 height 15
drag, startPoint x: 557, startPoint y: 402, endPoint x: 590, endPoint y: 411, distance: 34.2
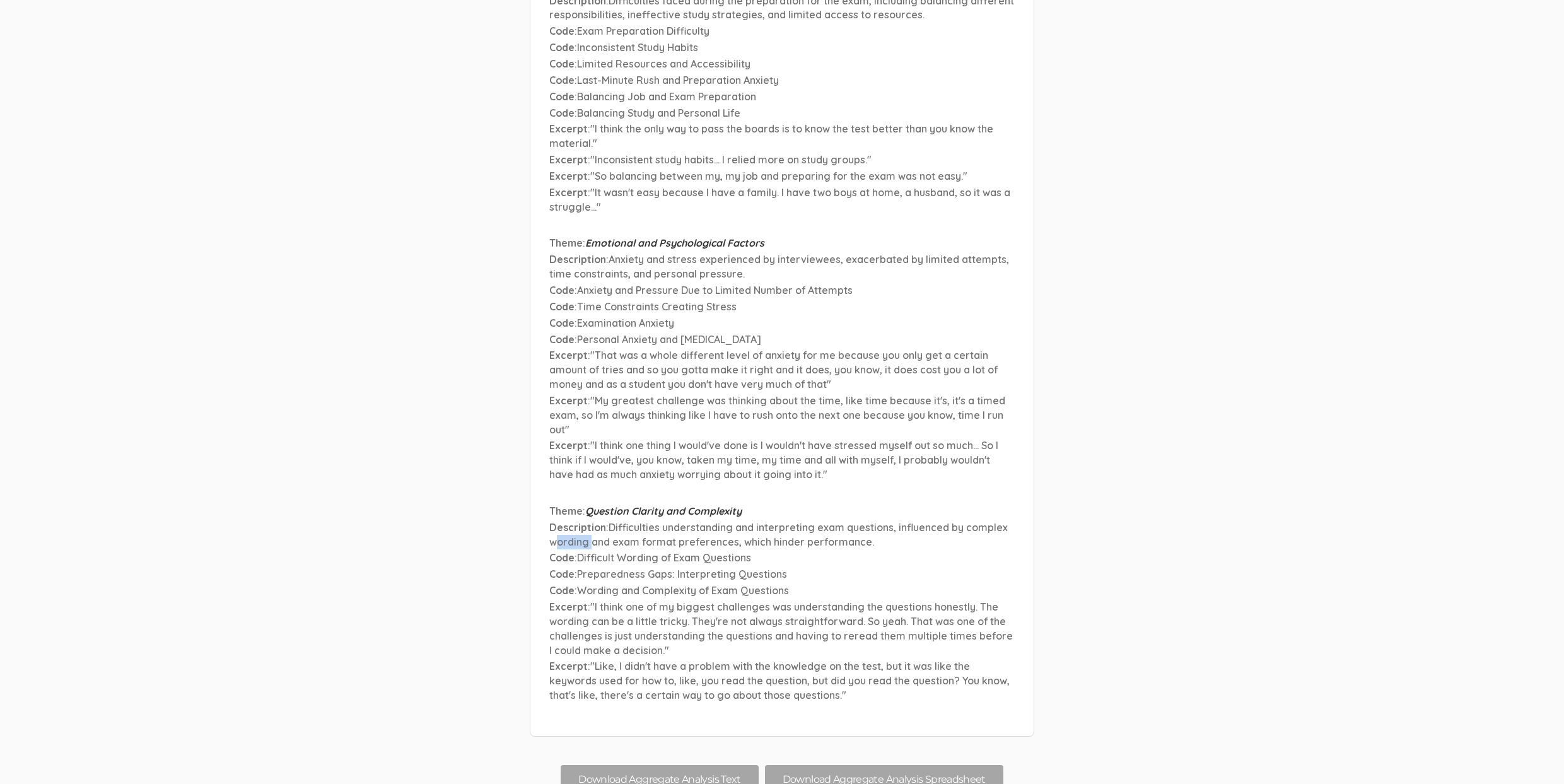
click at [590, 521] on span "Difficulties understanding and interpreting exam questions, influenced by compl…" at bounding box center [779, 534] width 459 height 27
click at [603, 551] on span "Difficult Wording of Exam Questions" at bounding box center [664, 557] width 174 height 13
drag, startPoint x: 570, startPoint y: 429, endPoint x: 633, endPoint y: 454, distance: 67.8
click at [633, 504] on li "Theme : Question Clarity and Complexity Description : Difficulties understandin…" at bounding box center [782, 604] width 466 height 200
click at [633, 584] on span "Wording and Complexity of Exam Questions" at bounding box center [682, 590] width 212 height 13
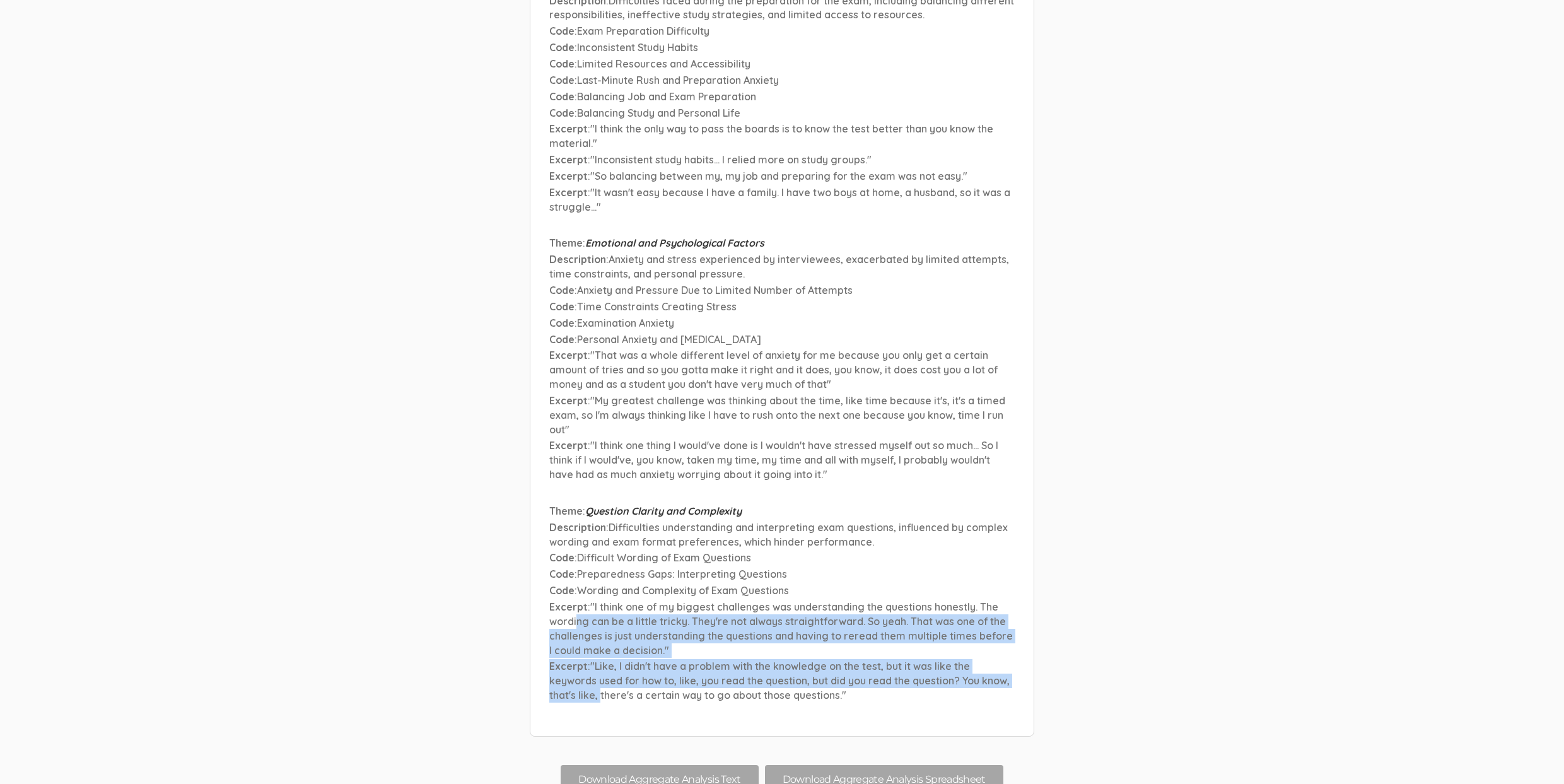
drag, startPoint x: 576, startPoint y: 481, endPoint x: 601, endPoint y: 564, distance: 86.7
click at [601, 564] on li "Theme : Question Clarity and Complexity Description : Difficulties understandin…" at bounding box center [782, 604] width 466 height 200
click at [666, 603] on span ""I think one of my biggest challenges was understanding the questions honestly.…" at bounding box center [781, 630] width 464 height 56
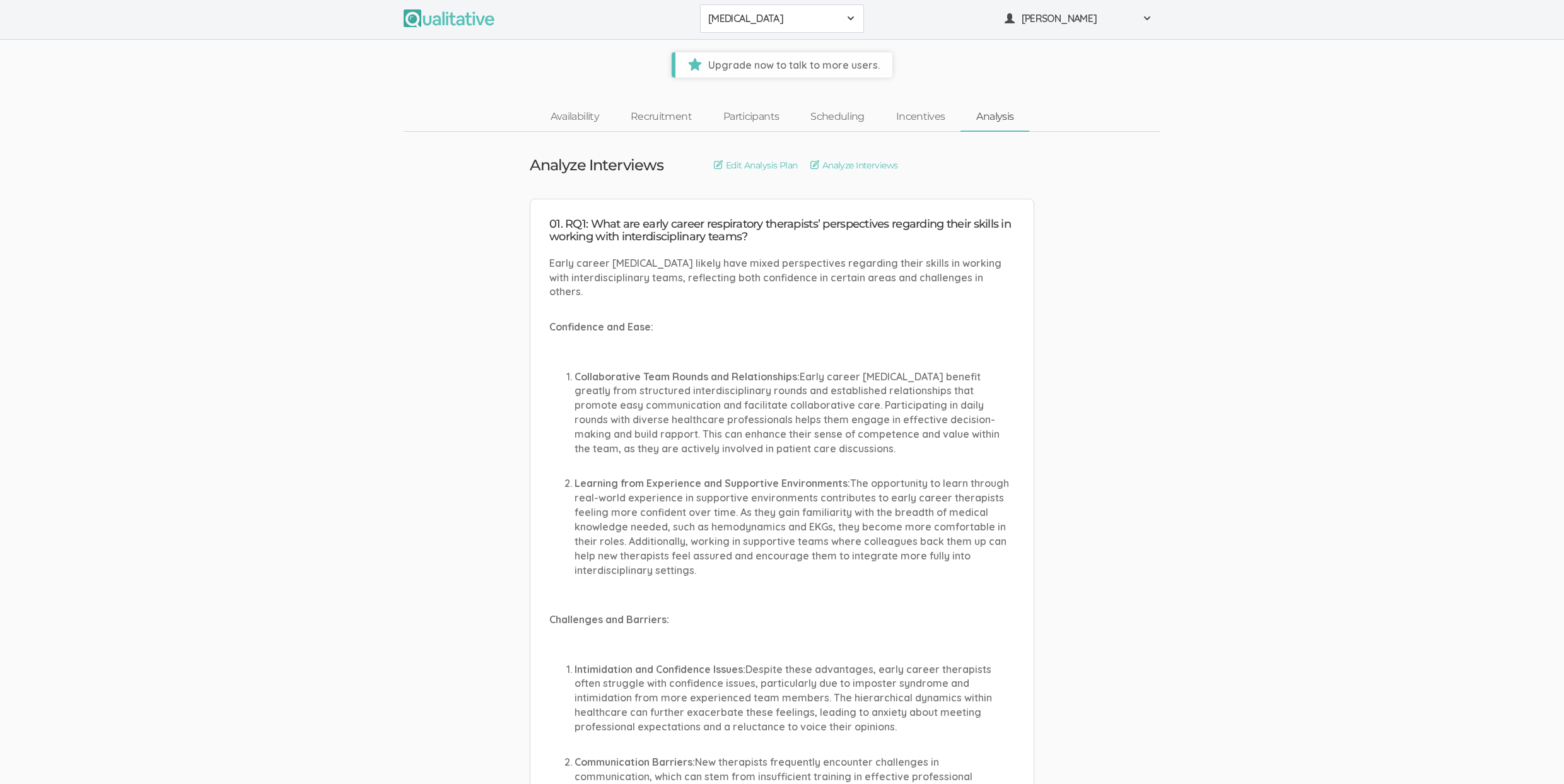
scroll to position [3, 0]
